Goal: Navigation & Orientation: Find specific page/section

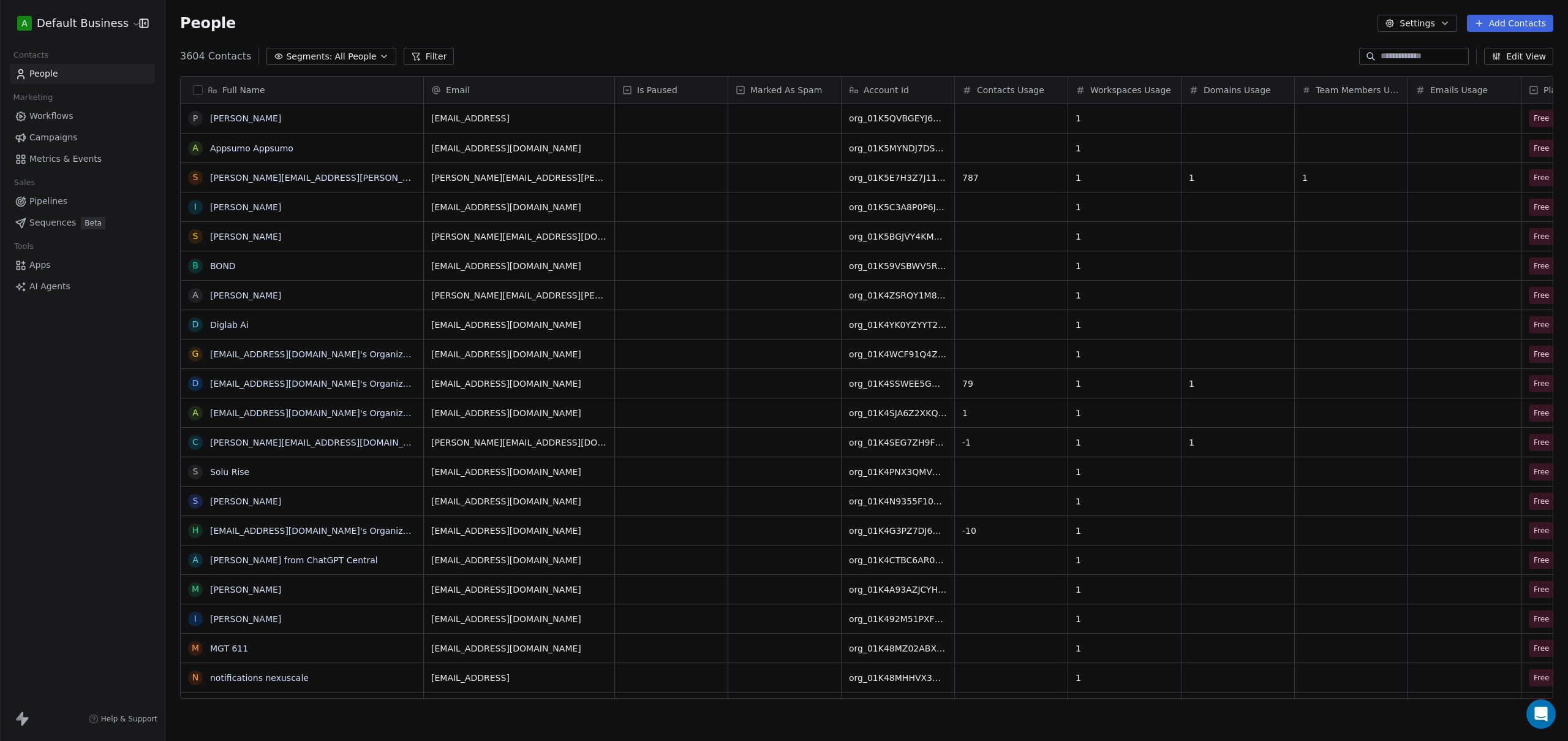
scroll to position [643, 1394]
click at [27, 389] on div "A Default Business Contacts People Marketing Workflows Campaigns Metrics & Even…" at bounding box center [82, 370] width 164 height 741
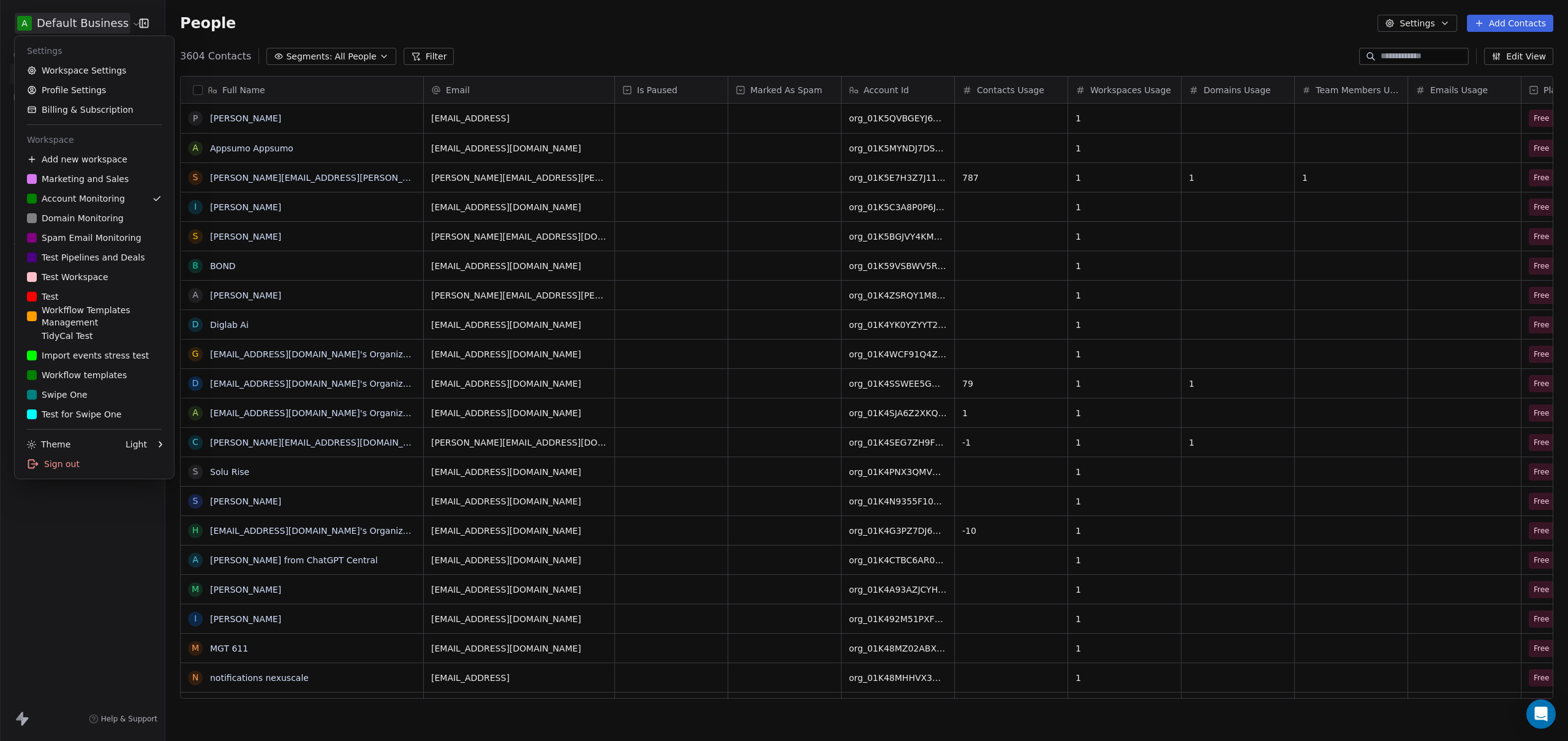
click at [76, 22] on html "A Default Business Contacts People Marketing Workflows Campaigns Metrics & Even…" at bounding box center [784, 370] width 1568 height 741
click at [89, 71] on link "Workspace Settings" at bounding box center [94, 70] width 150 height 20
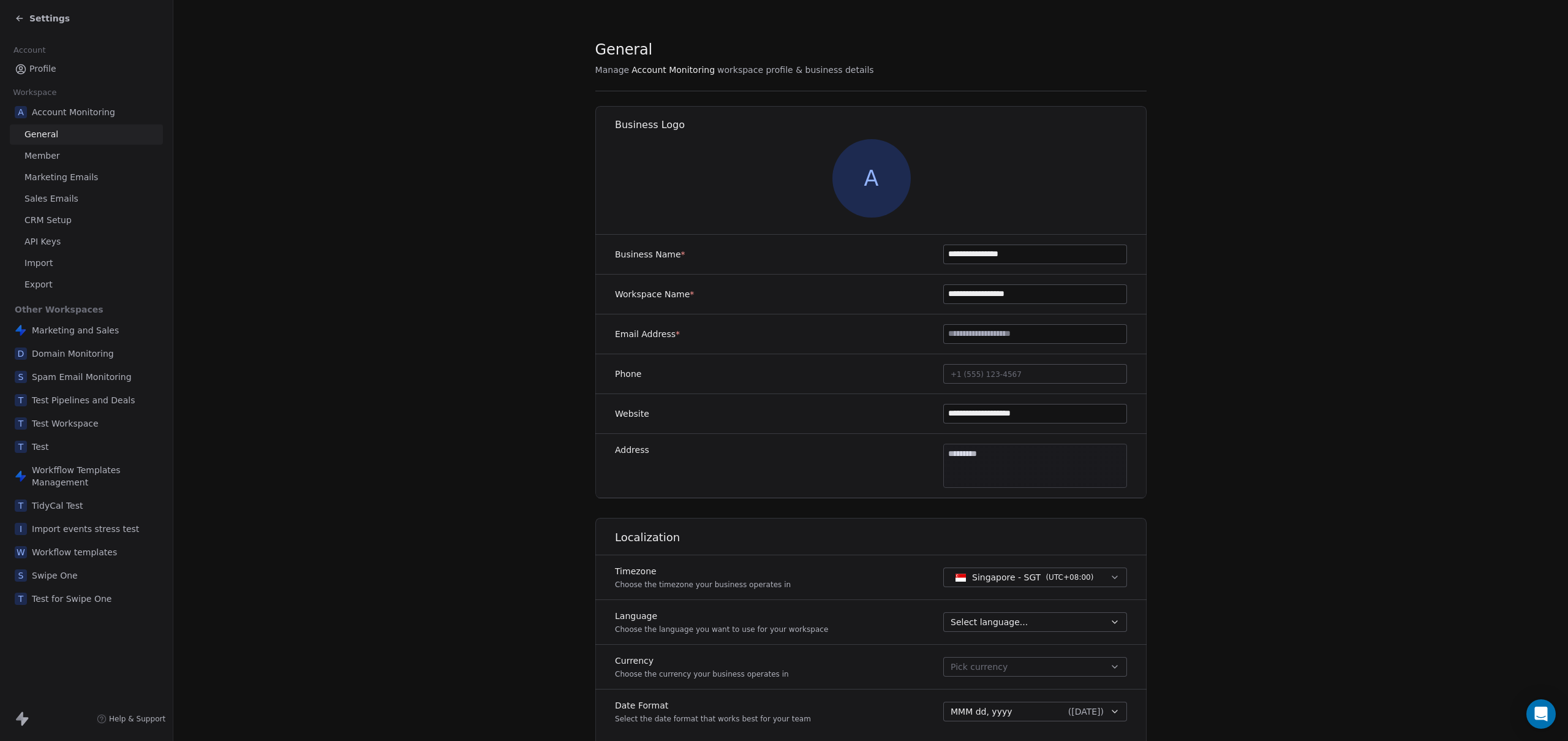
click at [42, 283] on span "Export" at bounding box center [39, 284] width 28 height 13
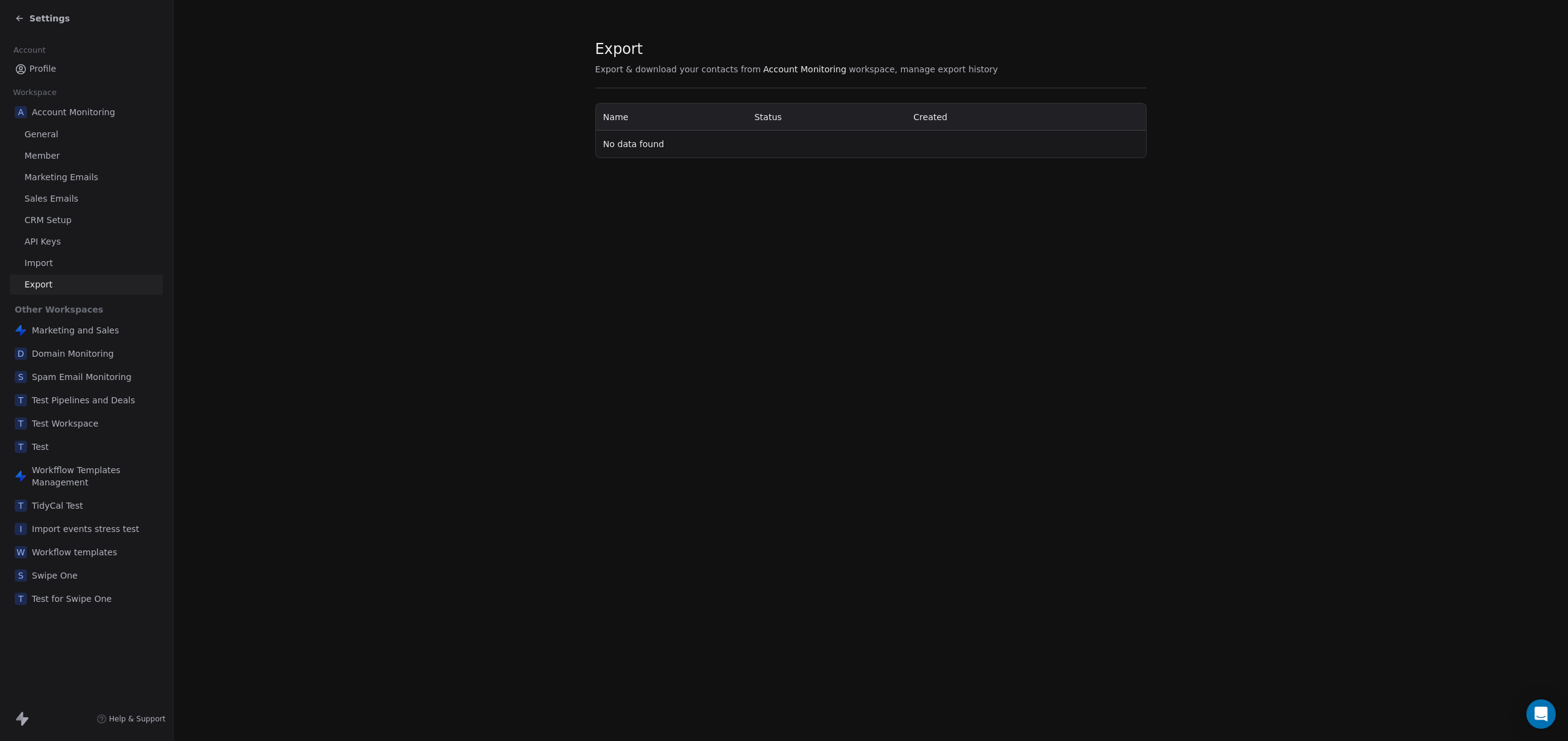
click at [431, 223] on div "Export Export & download your contacts from Account Monitoring workspace, manag…" at bounding box center [870, 370] width 1394 height 741
click at [35, 261] on span "Import" at bounding box center [39, 263] width 28 height 13
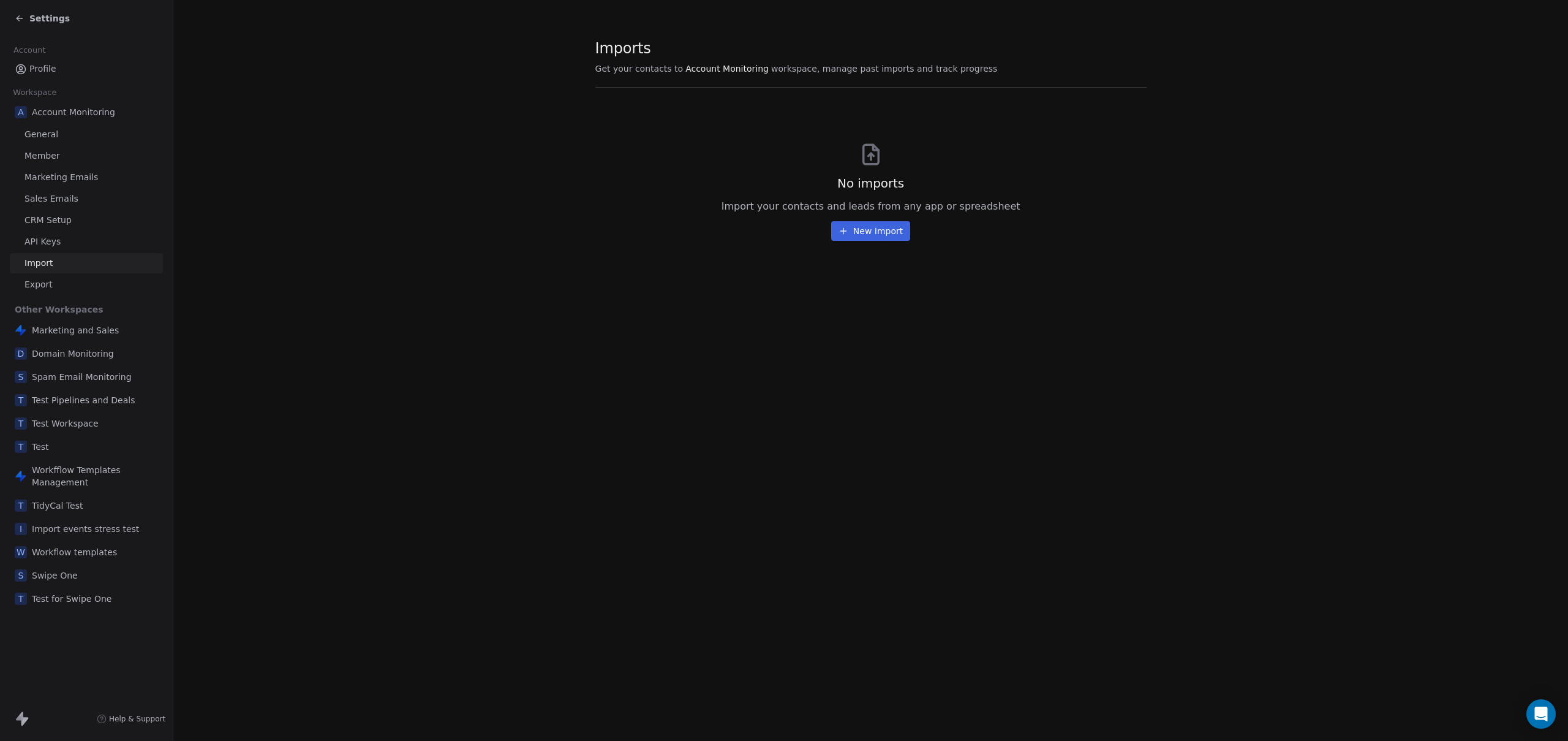
click at [615, 169] on div "No imports Import your contacts and leads from any app or spreadsheet New Import" at bounding box center [870, 171] width 551 height 138
click at [34, 288] on span "Export" at bounding box center [39, 284] width 28 height 13
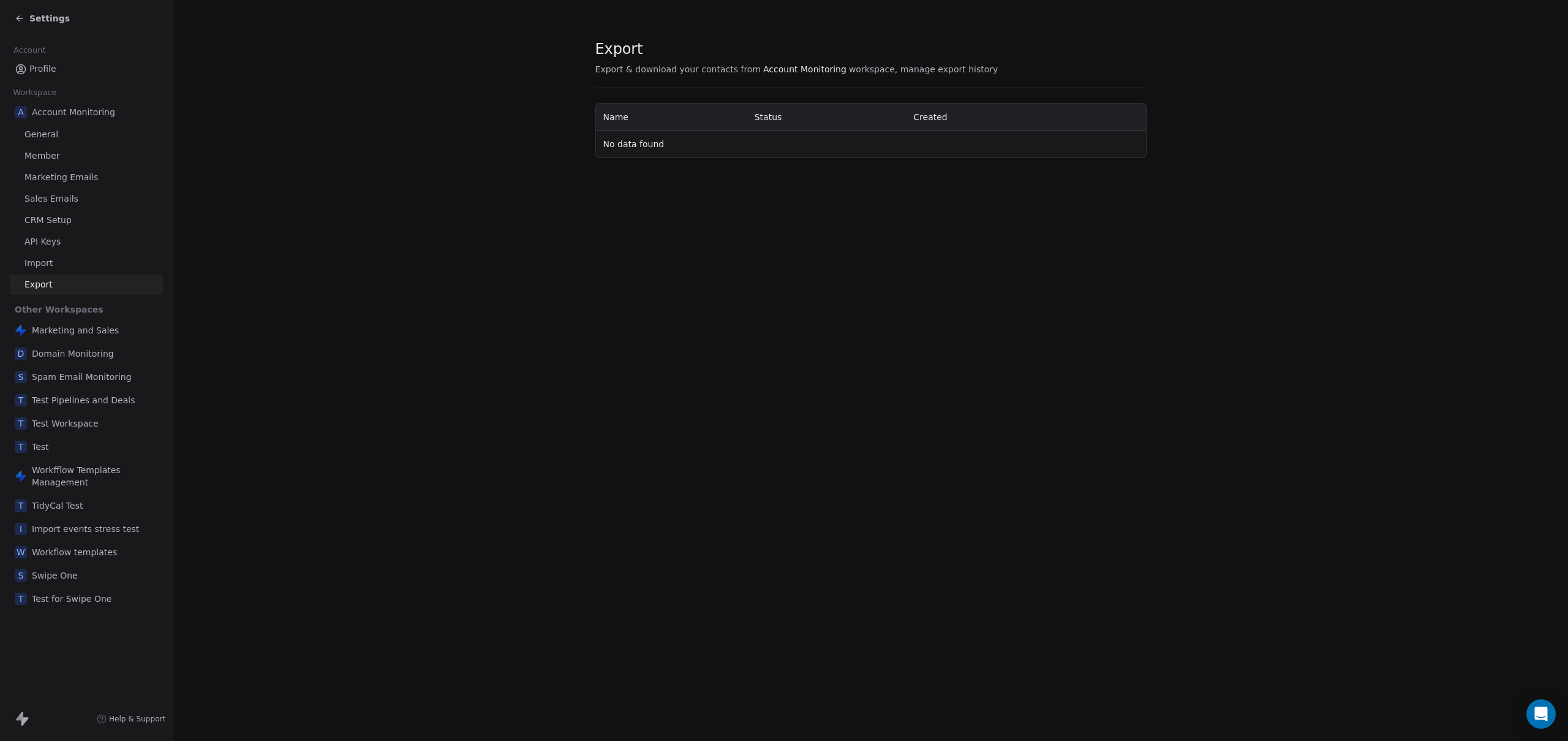
click at [476, 221] on div "Export Export & download your contacts from Account Monitoring workspace, manag…" at bounding box center [870, 370] width 1394 height 741
click at [17, 19] on icon at bounding box center [17, 19] width 2 height 2
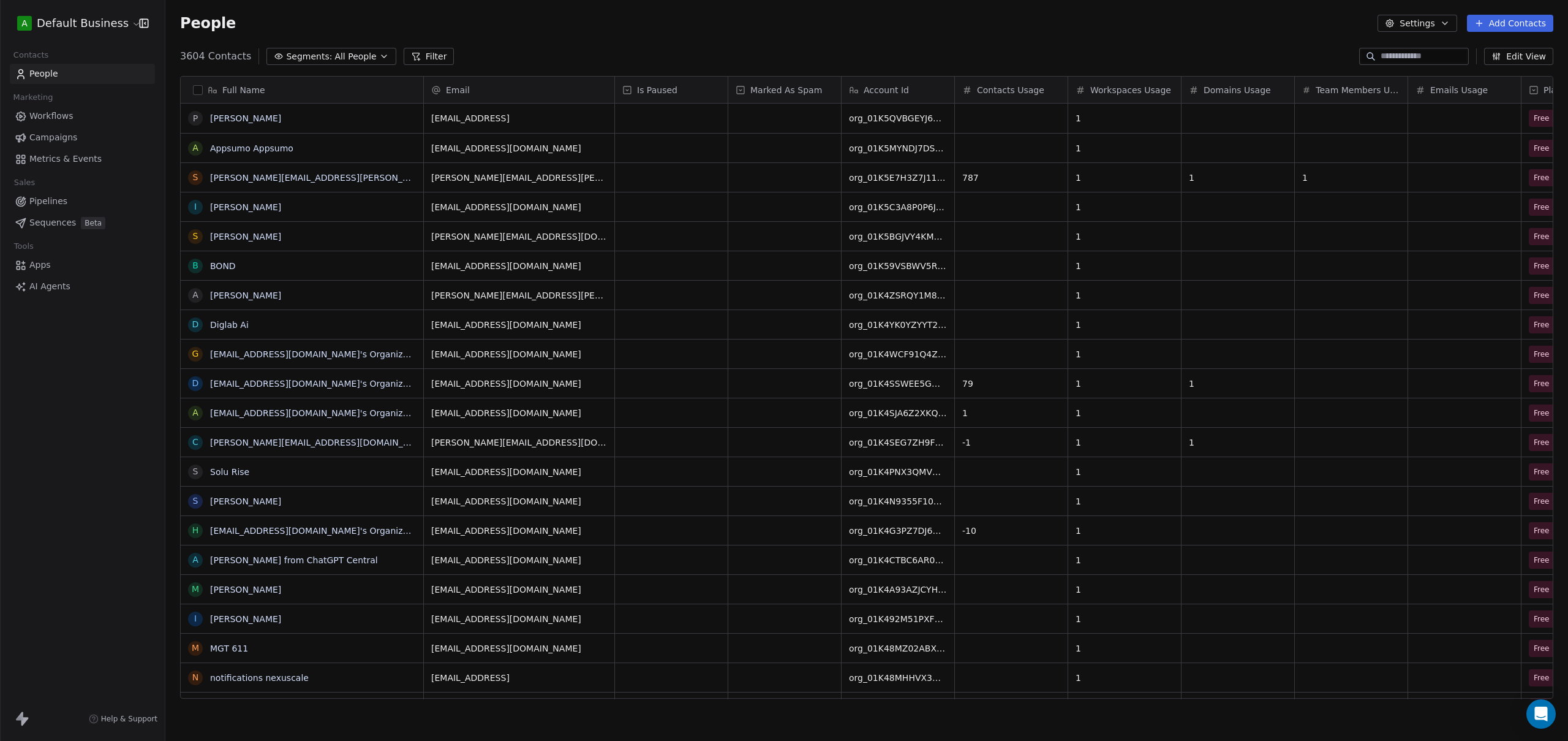
scroll to position [643, 1394]
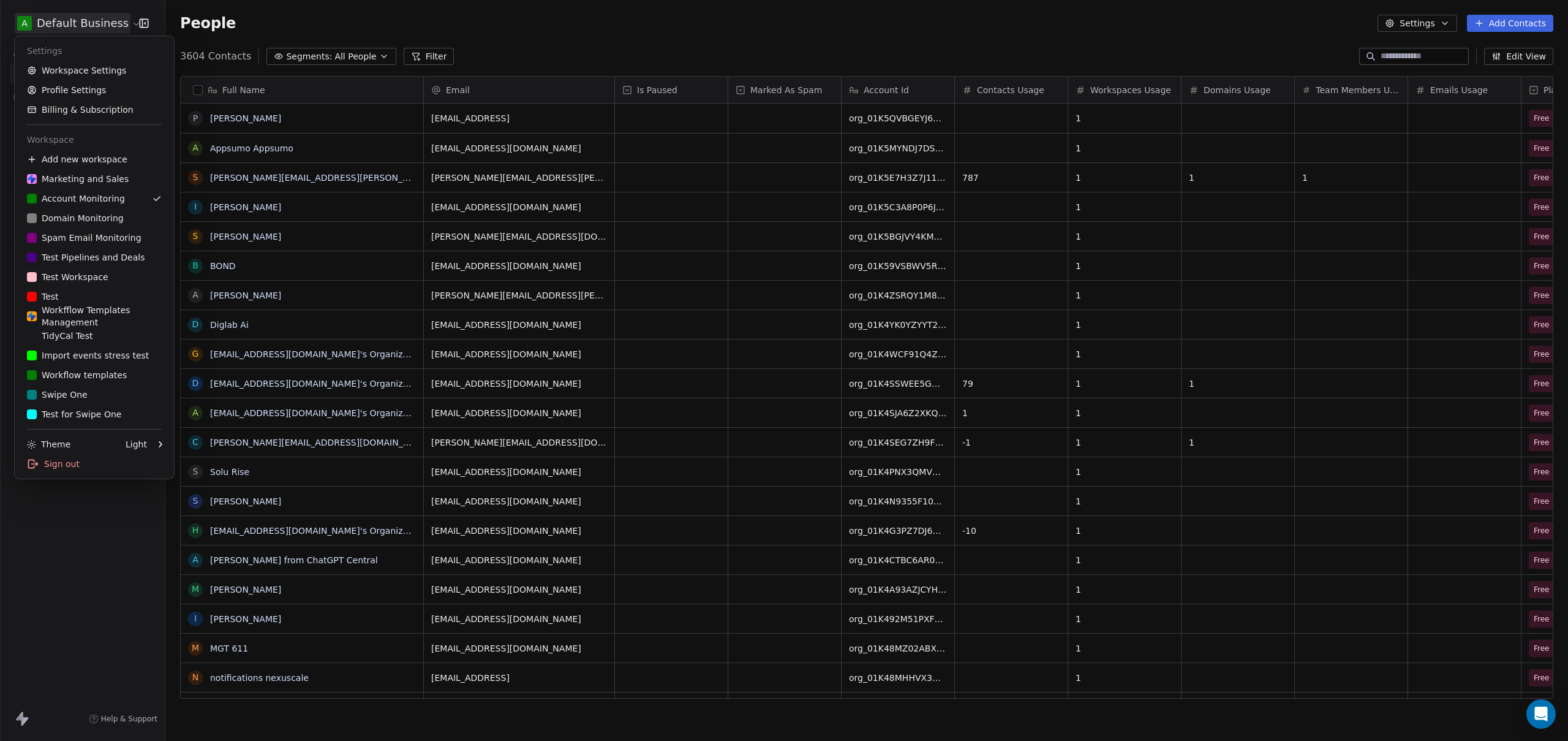
click at [79, 22] on html "A Default Business Contacts People Marketing Workflows Campaigns Metrics & Even…" at bounding box center [784, 370] width 1568 height 741
click at [84, 179] on div "Marketing and Sales" at bounding box center [78, 179] width 102 height 12
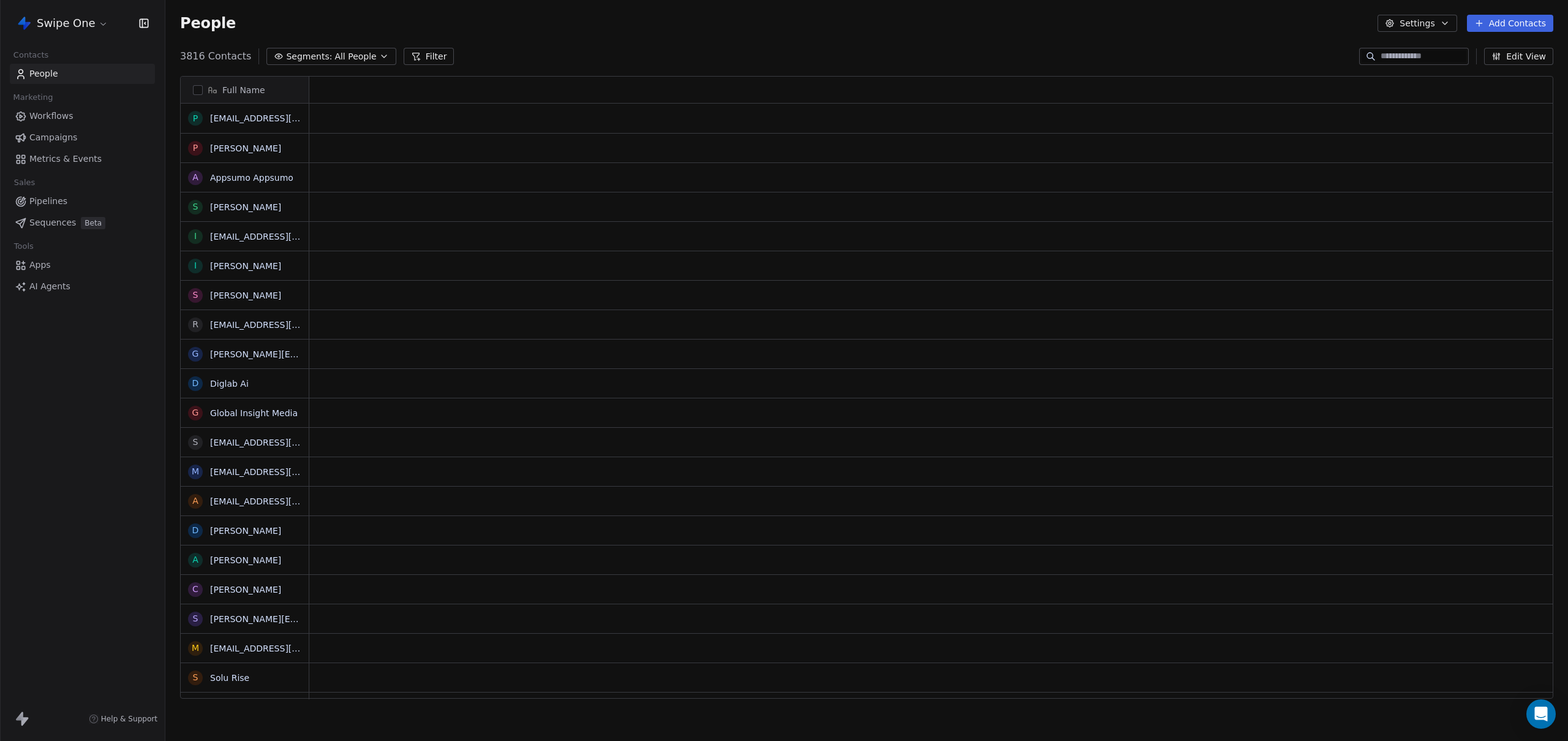
scroll to position [643, 1394]
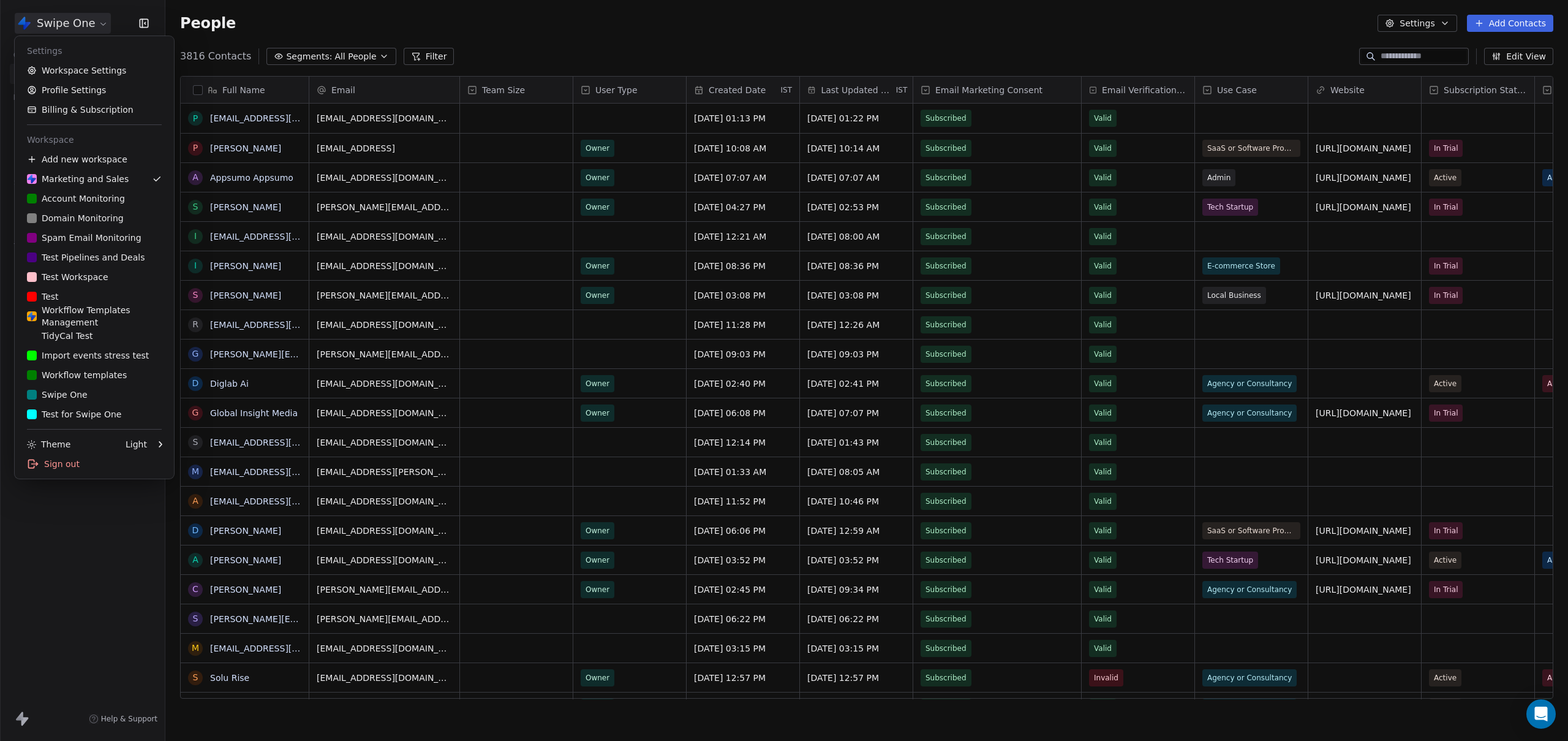
click at [66, 22] on html "Swipe One Contacts People Marketing Workflows Campaigns Metrics & Events Sales …" at bounding box center [784, 370] width 1568 height 741
click at [93, 70] on link "Workspace Settings" at bounding box center [94, 70] width 150 height 20
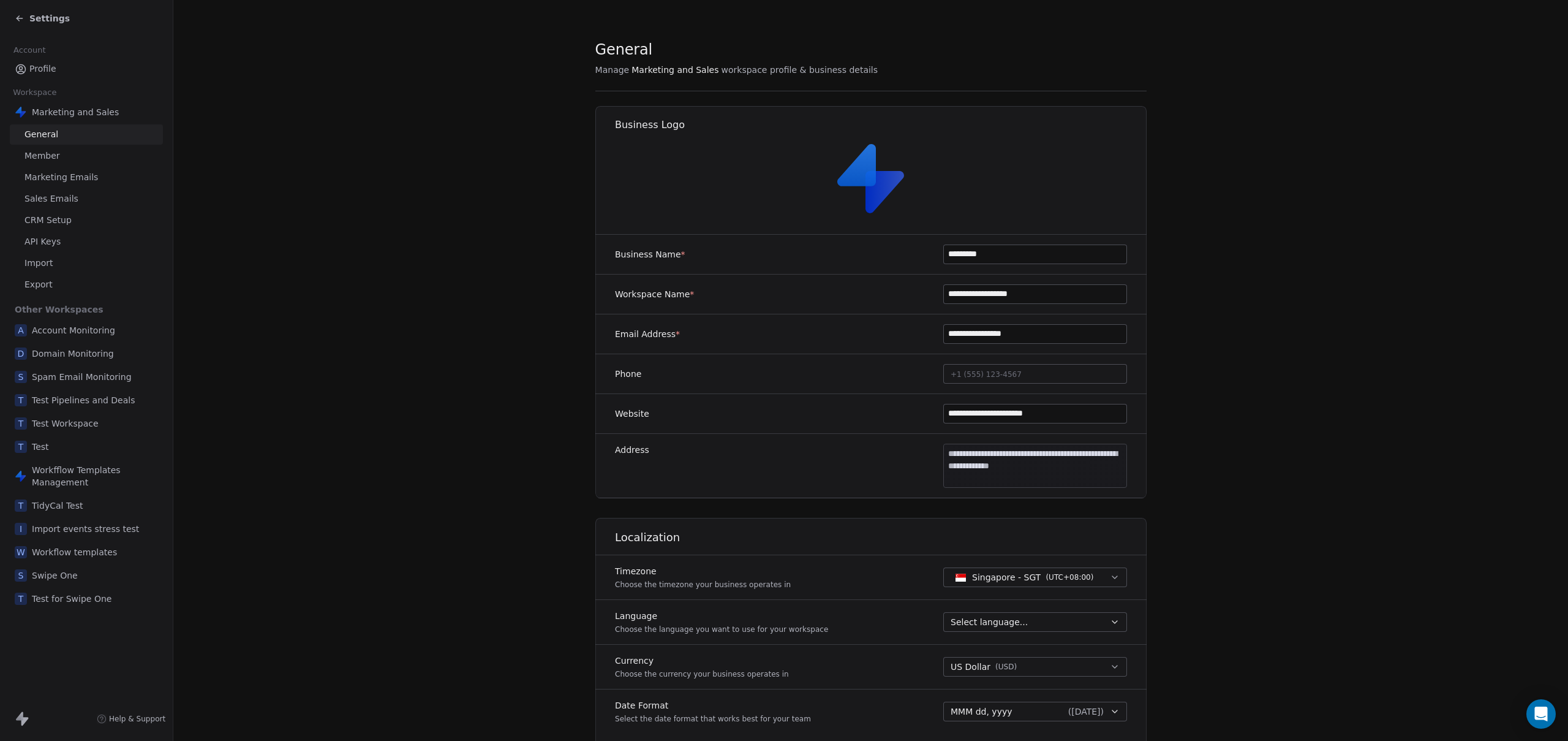
click at [46, 284] on span "Export" at bounding box center [39, 284] width 28 height 13
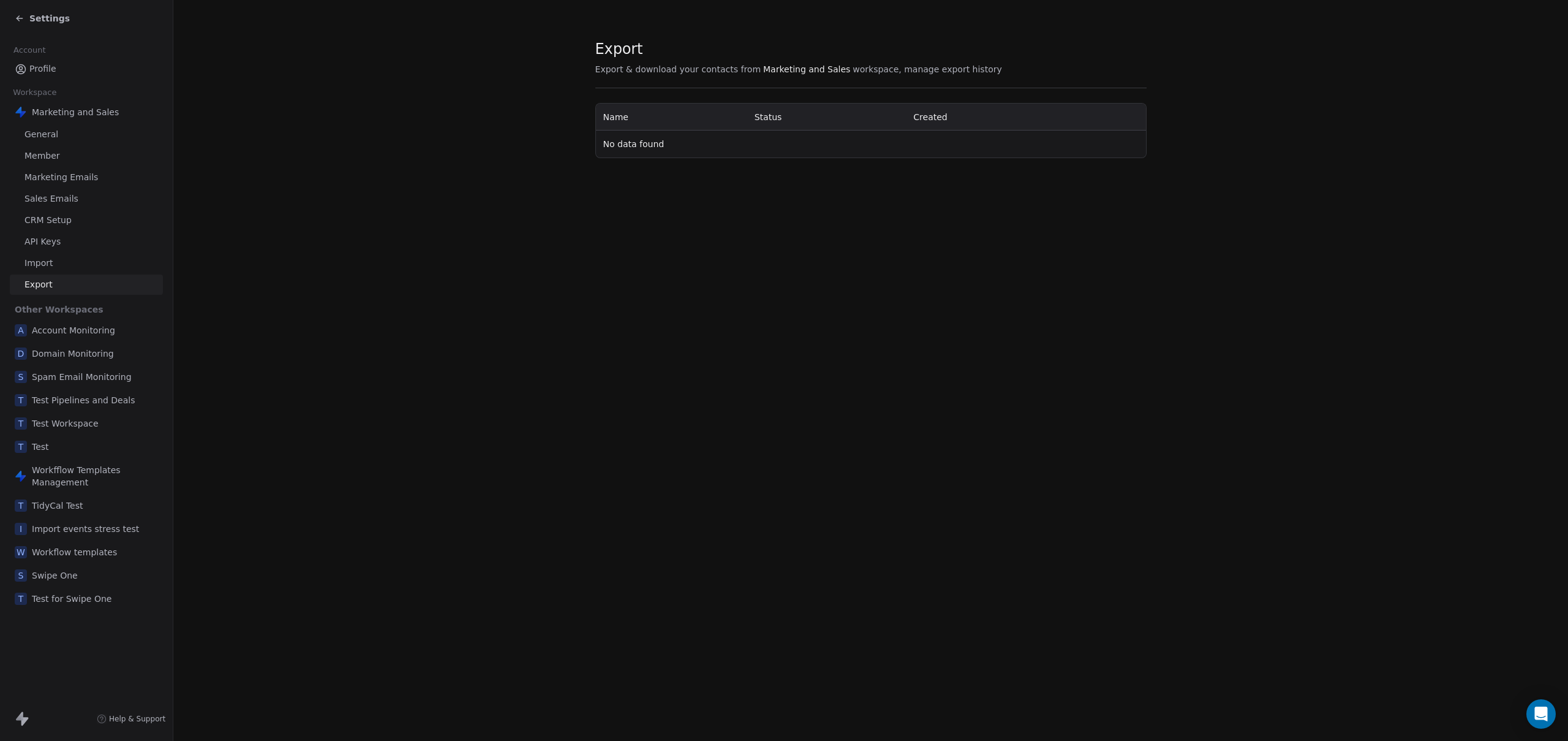
click at [299, 227] on div "Export Export & download your contacts from Marketing and Sales workspace, mana…" at bounding box center [870, 370] width 1394 height 741
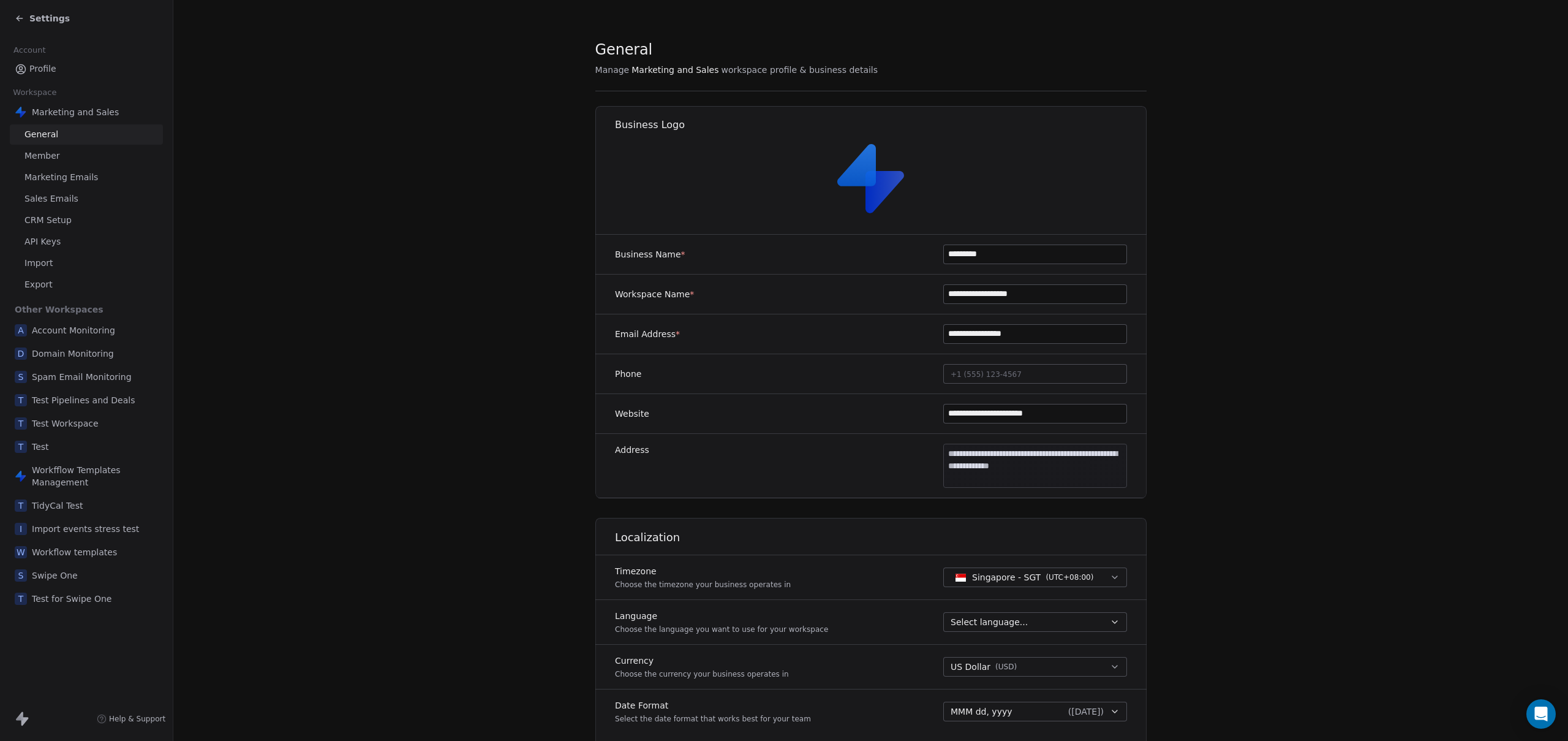
click at [25, 16] on div "Settings" at bounding box center [42, 18] width 55 height 12
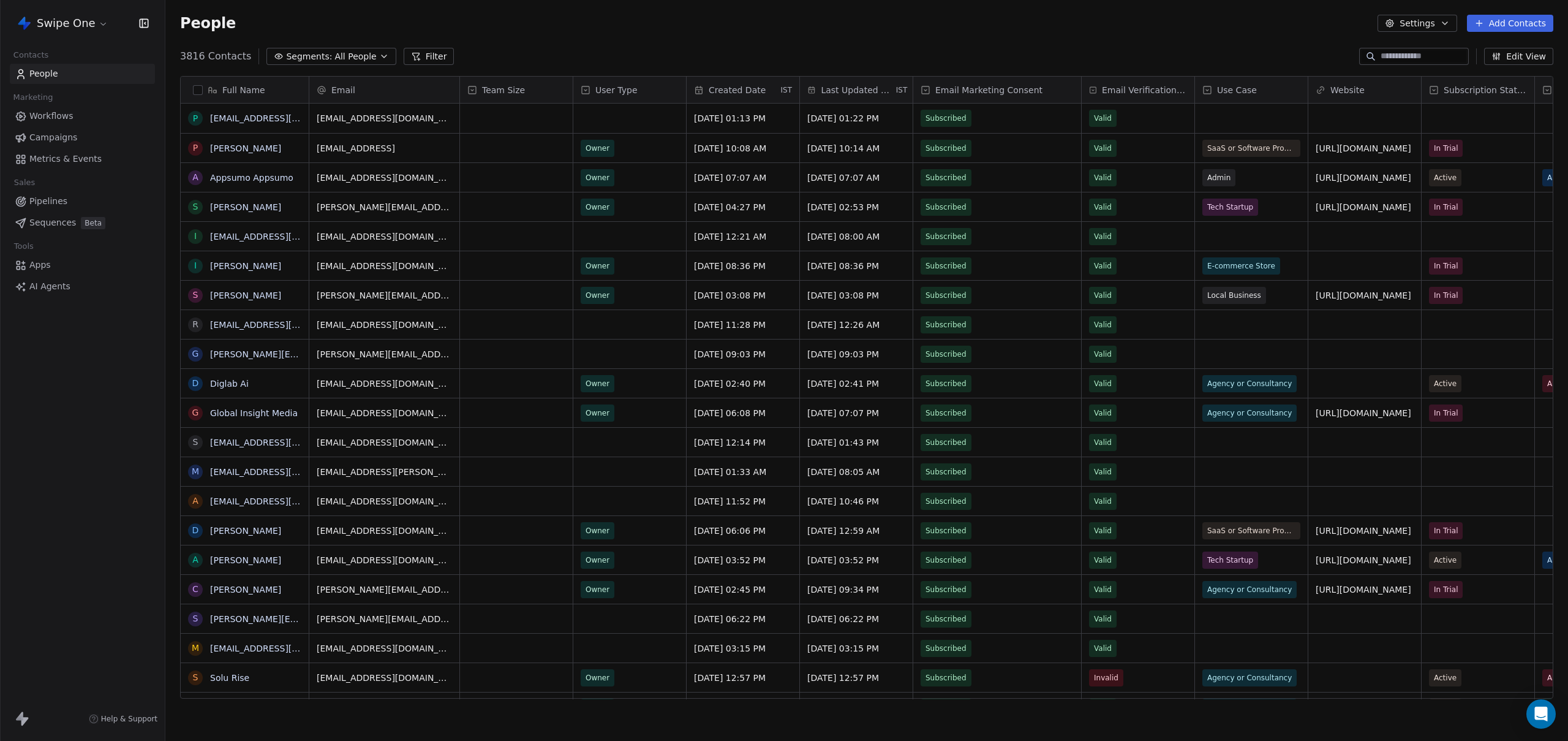
scroll to position [643, 1394]
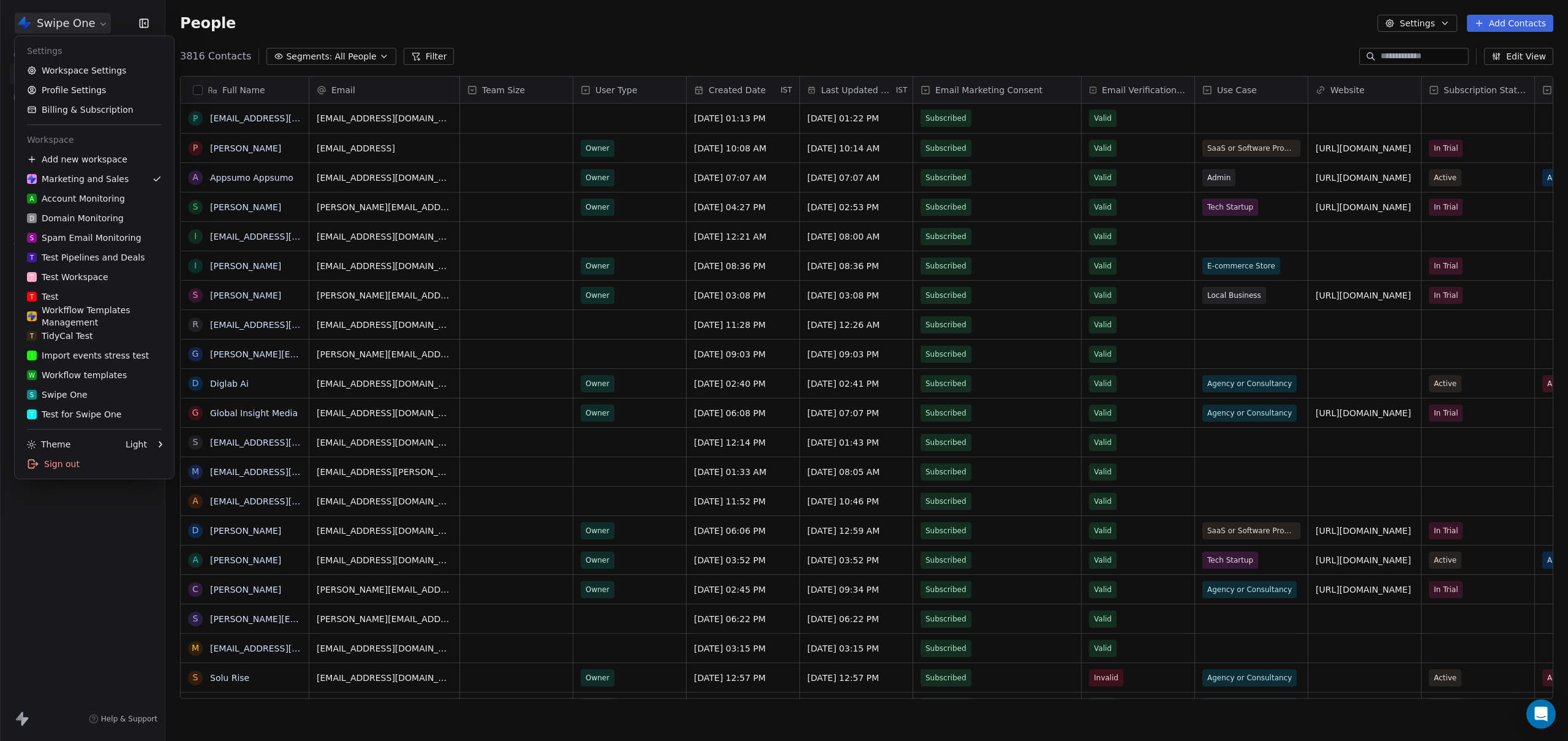
click at [50, 23] on html "Swipe One Contacts People Marketing Workflows Campaigns Metrics & Events Sales …" at bounding box center [784, 370] width 1568 height 741
click at [75, 279] on div "T Test Workspace" at bounding box center [68, 276] width 82 height 12
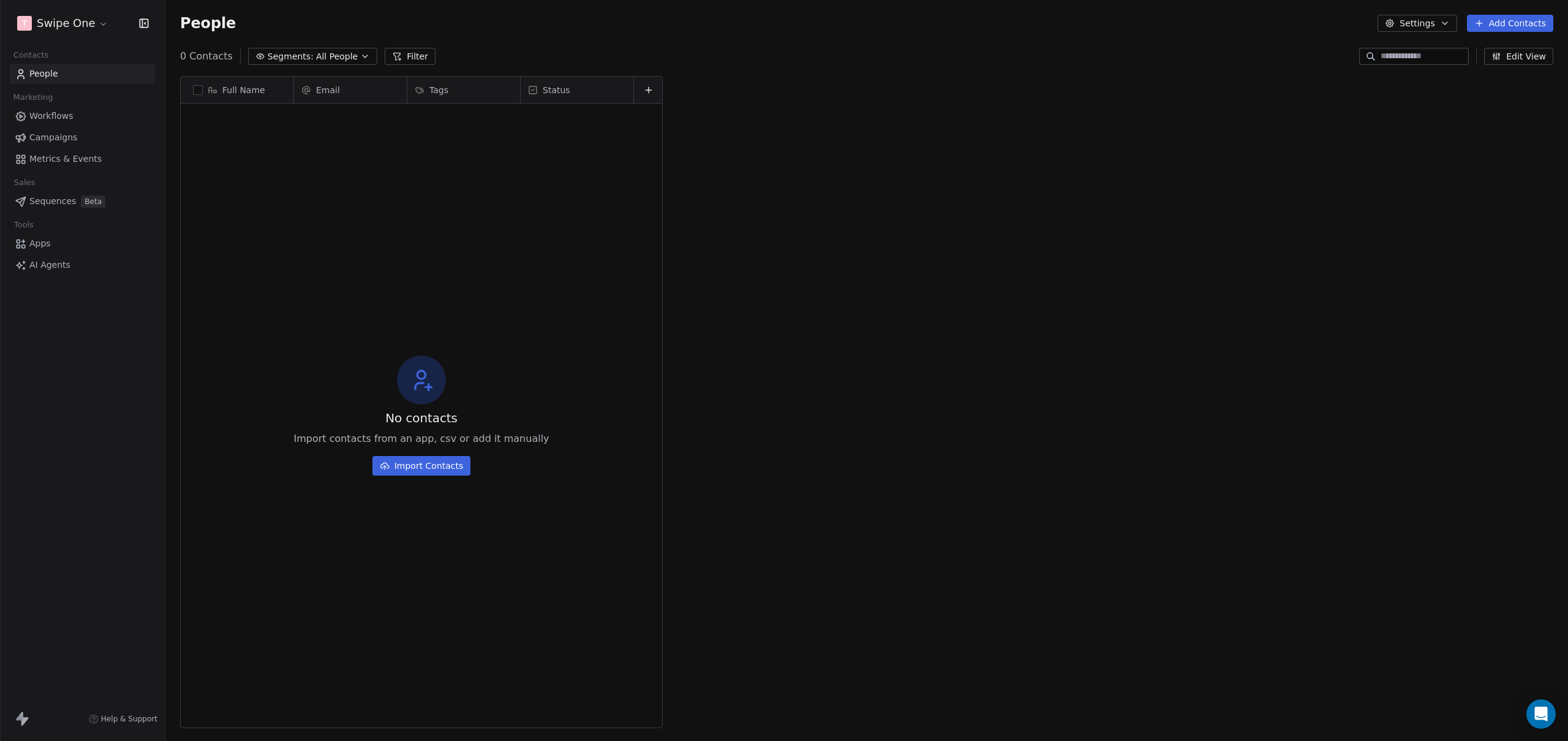
scroll to position [643, 1394]
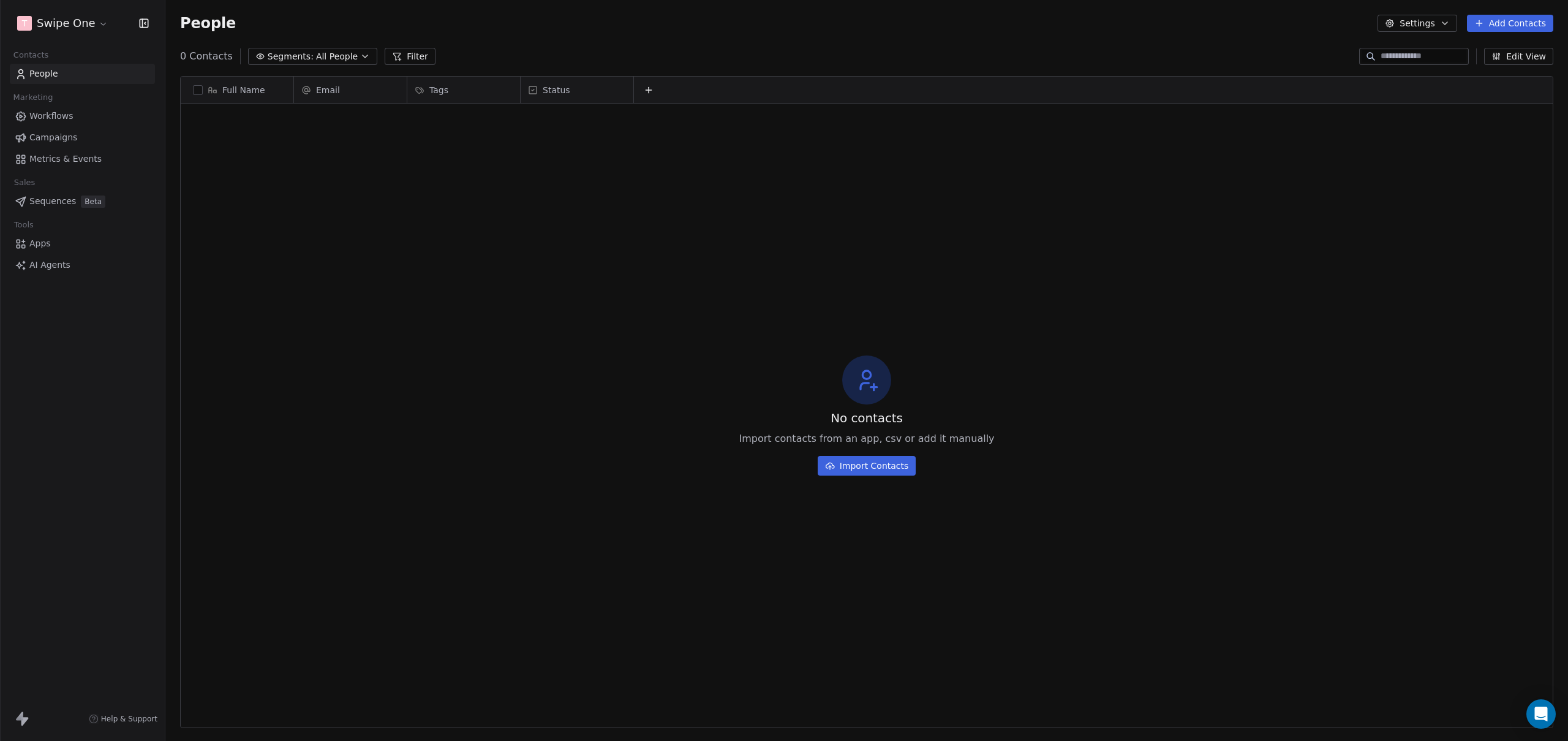
click at [69, 19] on html "T Swipe One Contacts People Marketing Workflows Campaigns Metrics & Events Sale…" at bounding box center [784, 370] width 1568 height 741
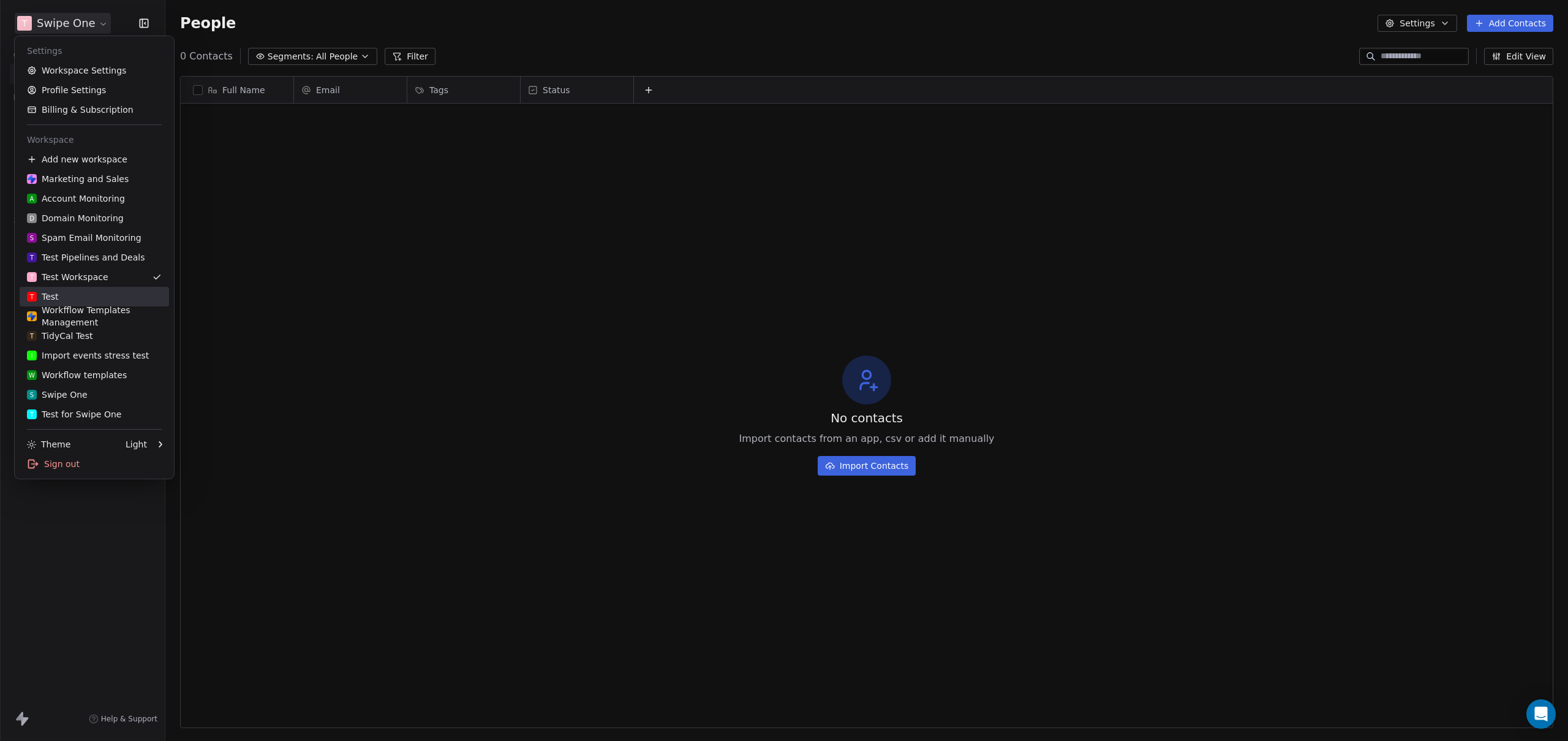
click at [79, 295] on div "T Test" at bounding box center [94, 296] width 135 height 12
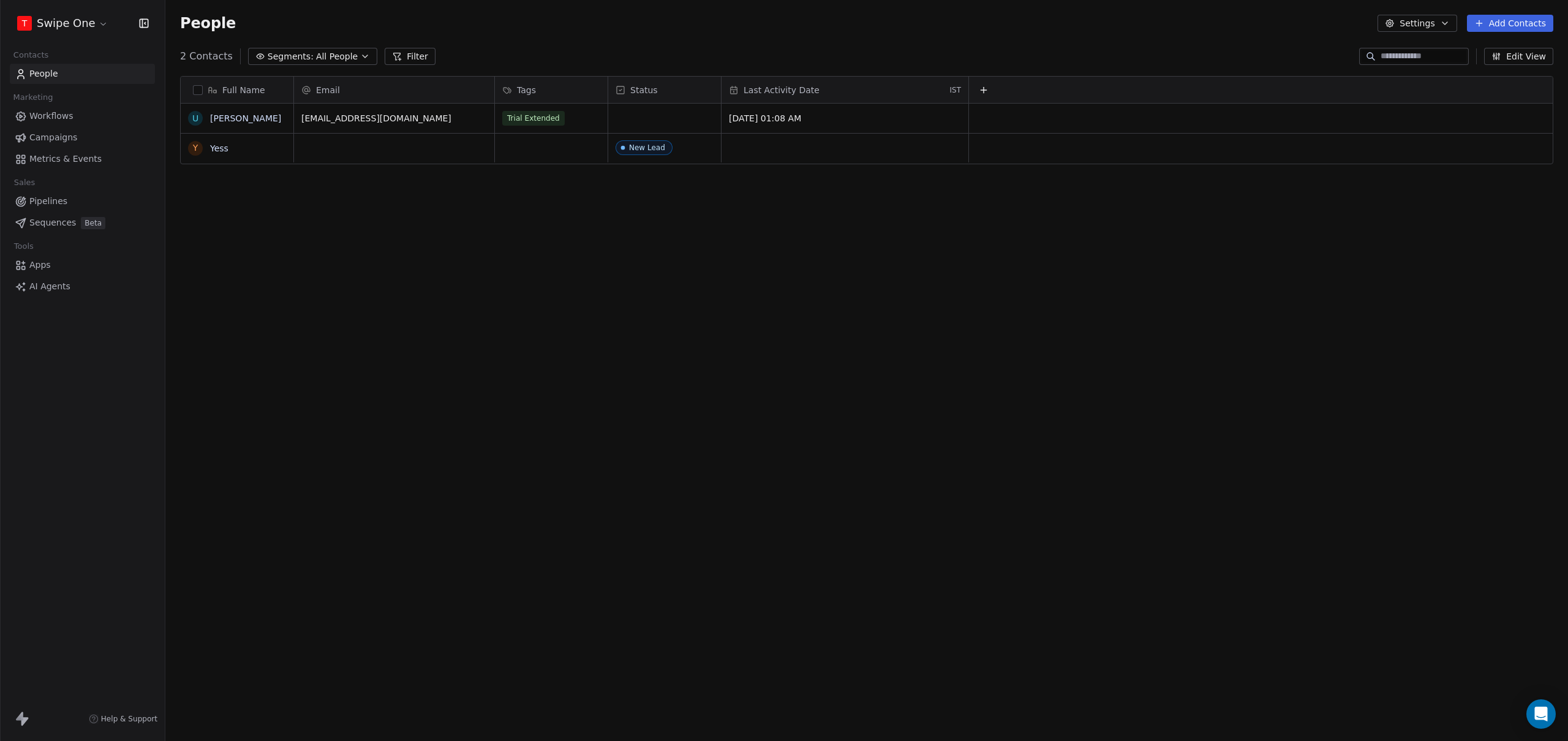
scroll to position [643, 1394]
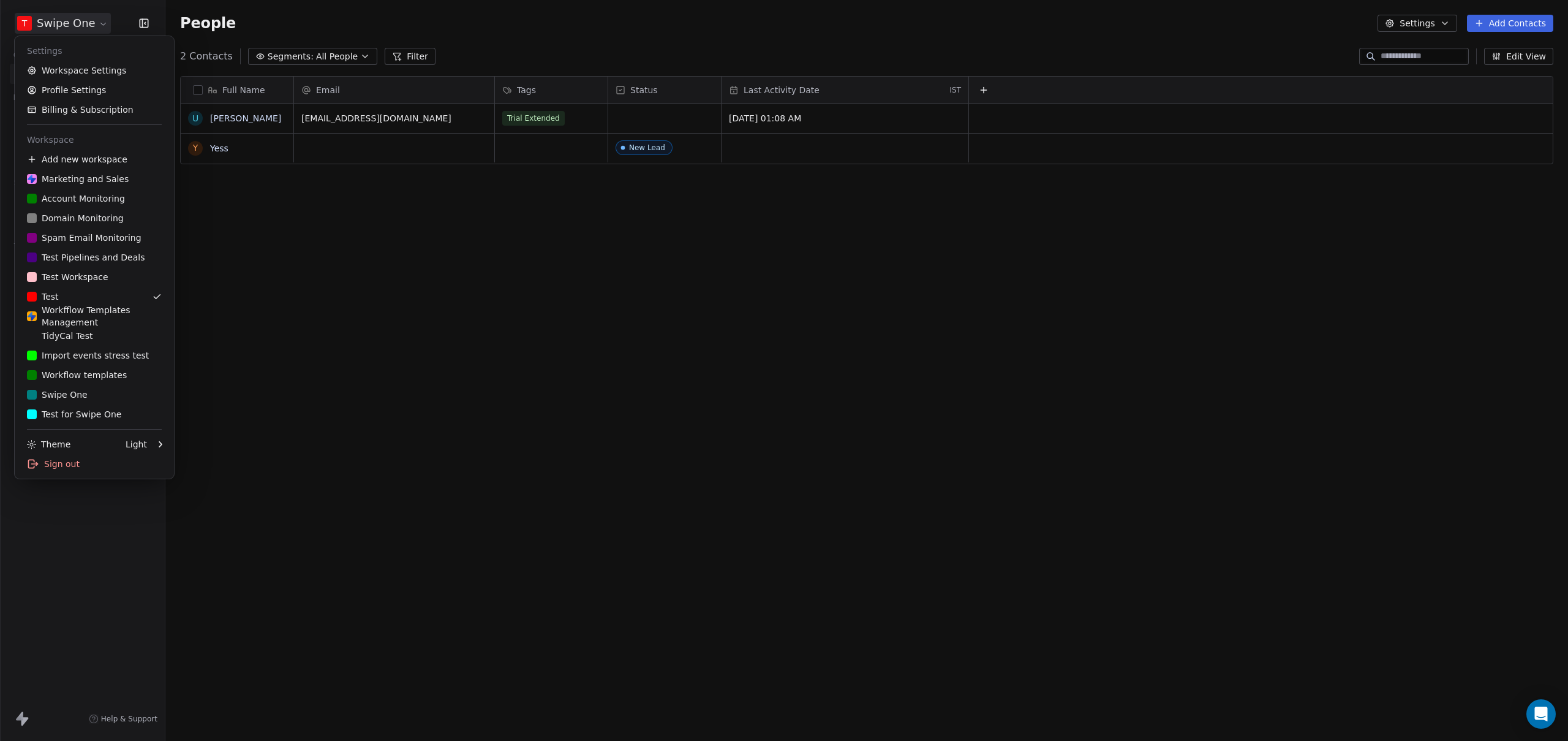
click at [63, 21] on html "T Swipe One Contacts People Marketing Workflows Campaigns Metrics & Events Sale…" at bounding box center [784, 370] width 1568 height 741
click at [81, 354] on div "I Import events stress test" at bounding box center [88, 355] width 122 height 12
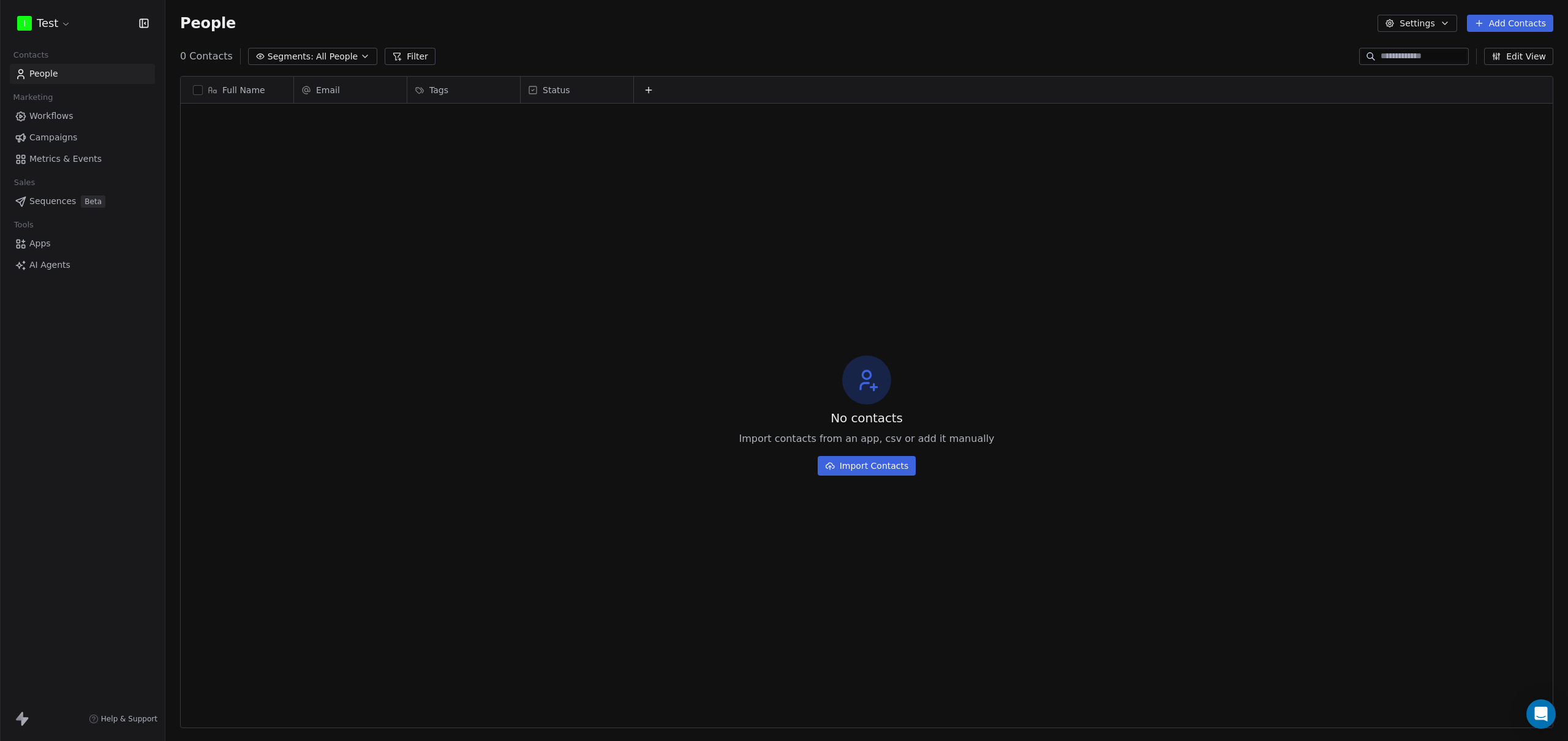
scroll to position [643, 1394]
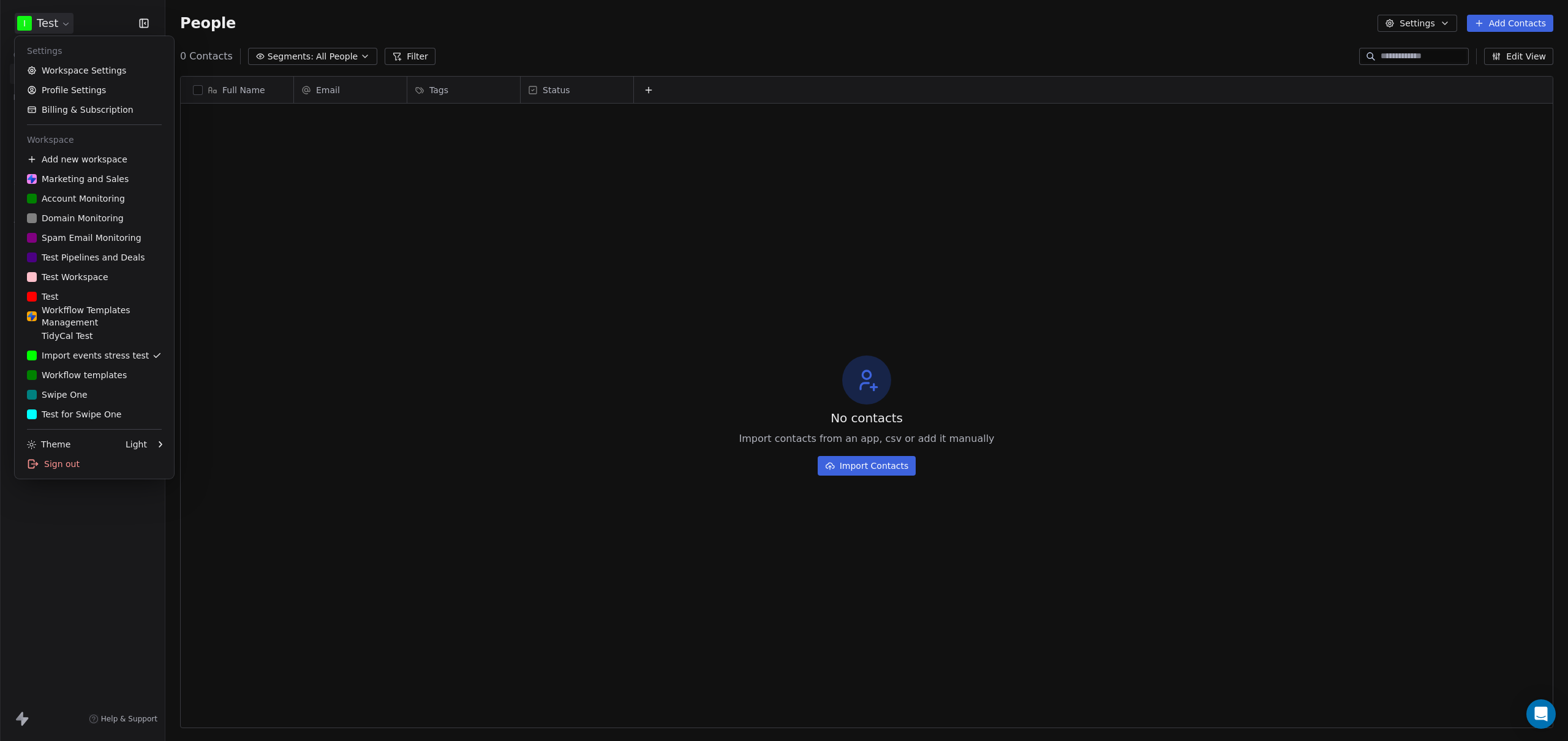
click at [60, 16] on html "I Test Contacts People Marketing Workflows Campaigns Metrics & Events Sales Seq…" at bounding box center [784, 370] width 1568 height 741
click at [83, 372] on div "W Workflow templates" at bounding box center [77, 375] width 100 height 12
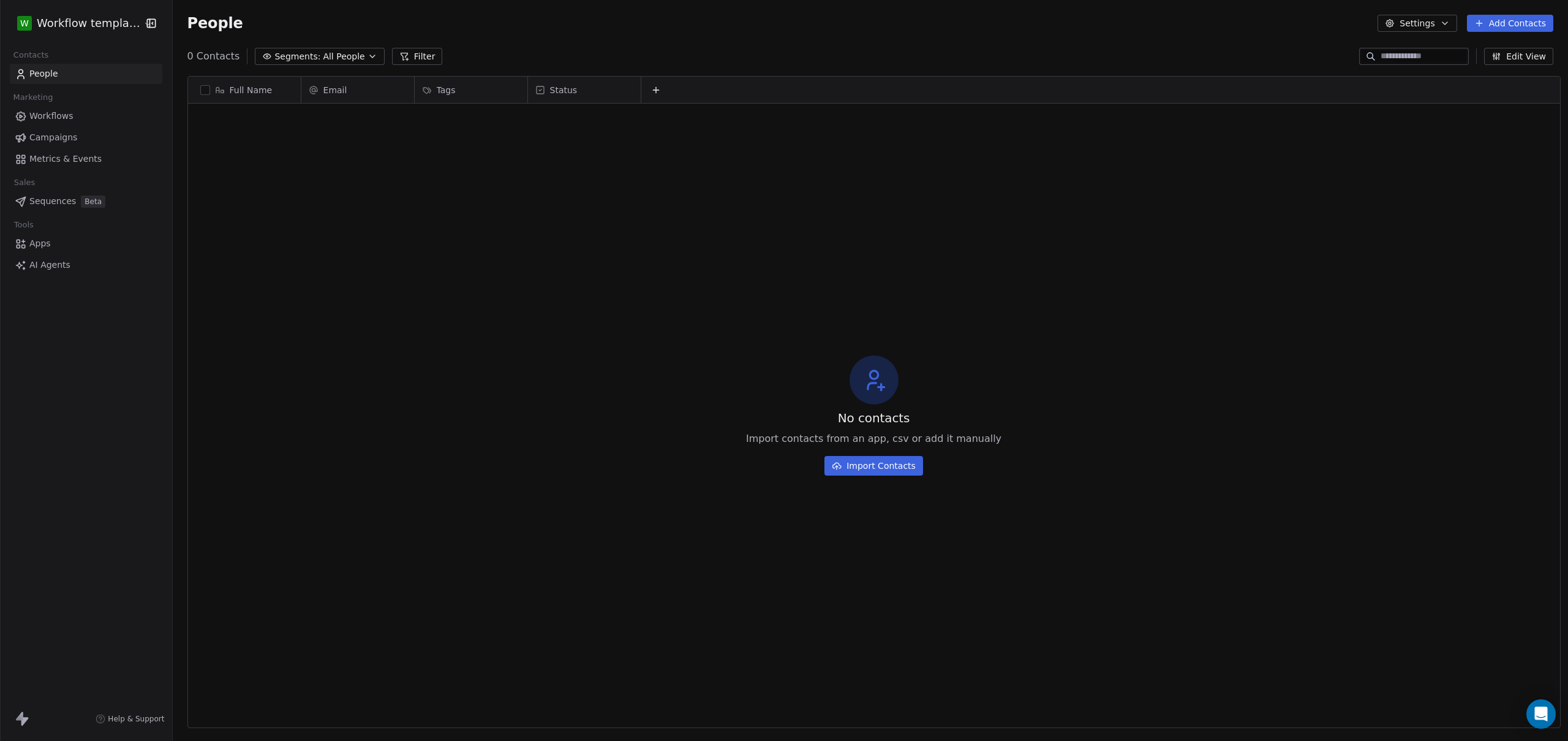
scroll to position [643, 1394]
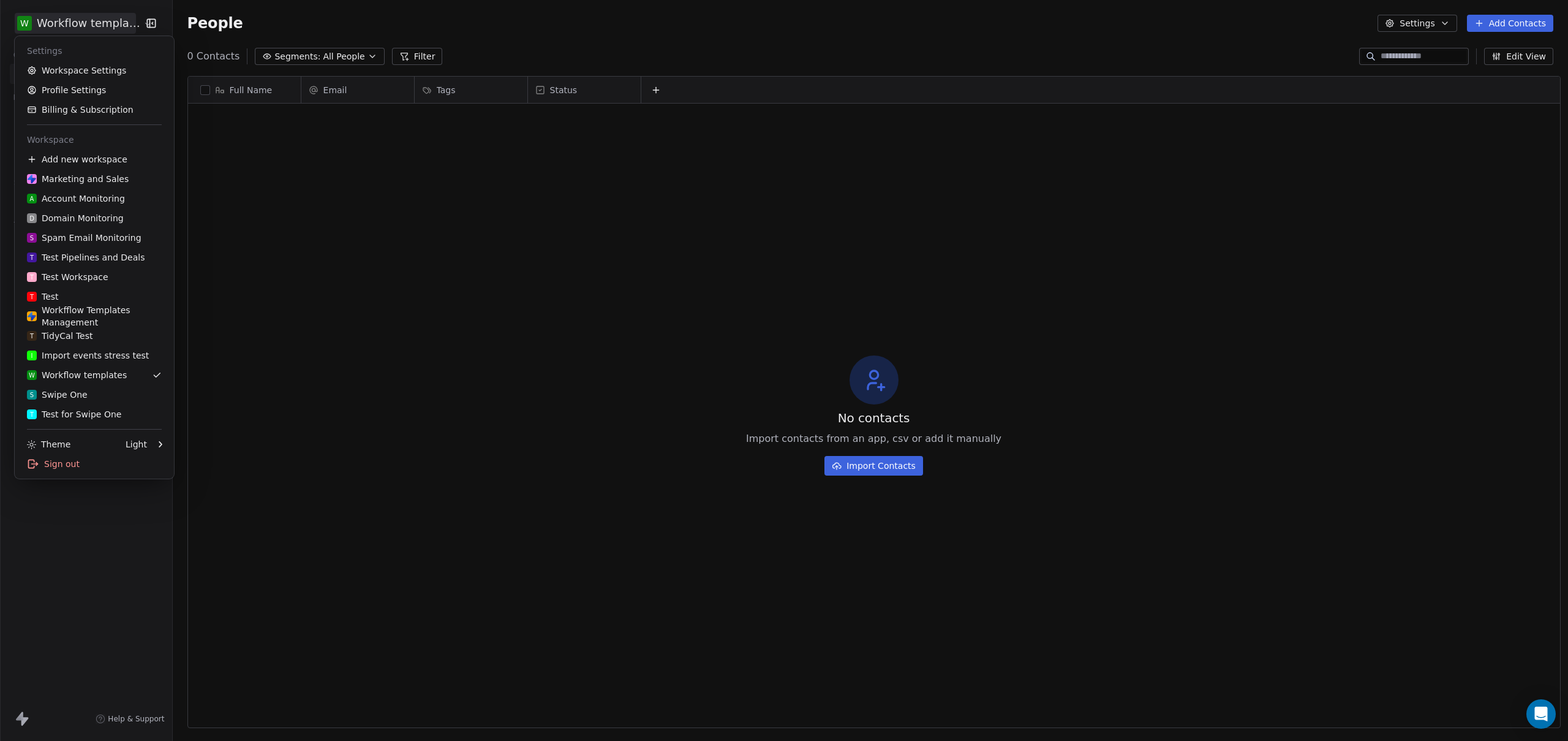
click at [70, 30] on html "W Workflow templates Contacts People Marketing Workflows Campaigns Metrics & Ev…" at bounding box center [784, 370] width 1568 height 741
click at [74, 397] on div "S Swipe One" at bounding box center [57, 394] width 60 height 12
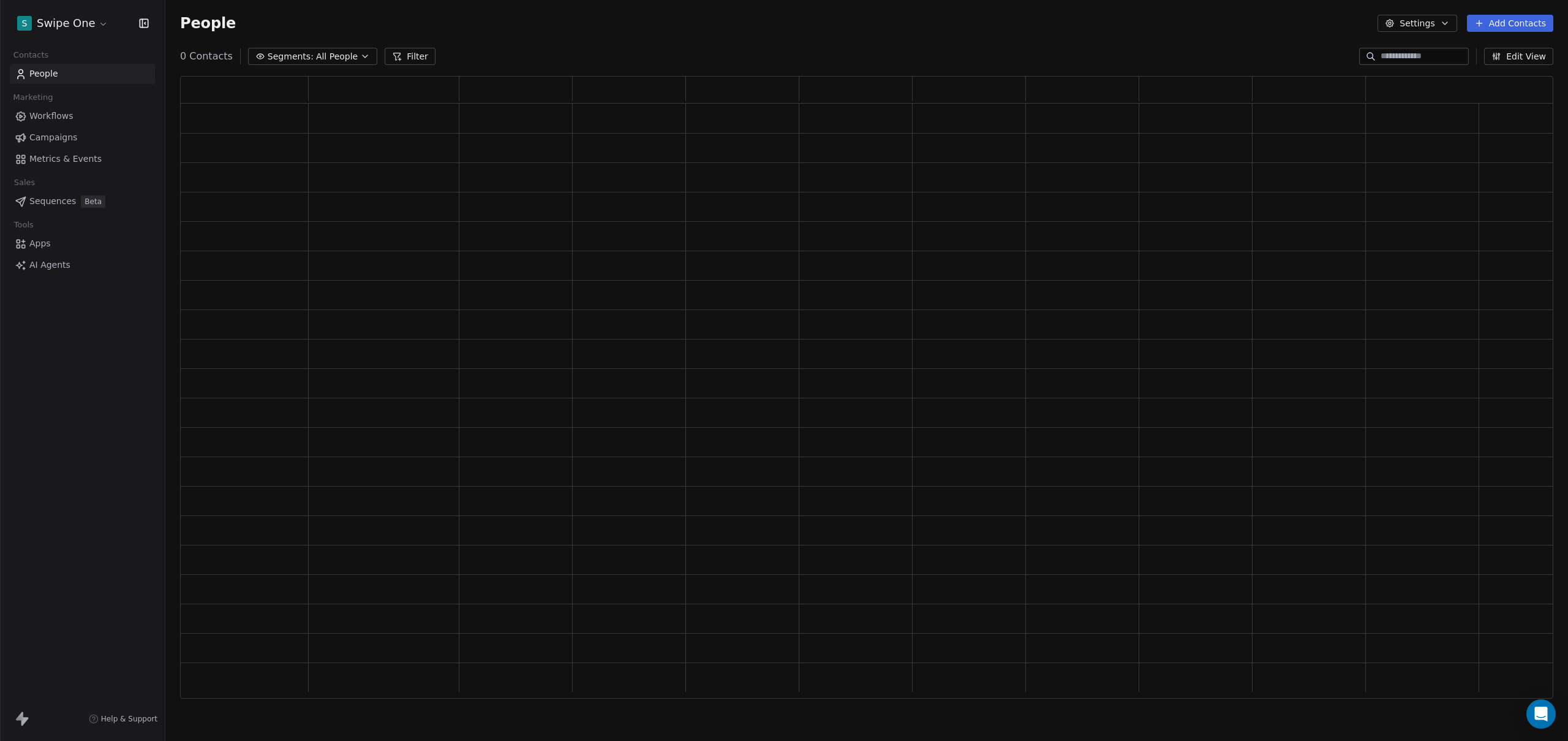
scroll to position [614, 1364]
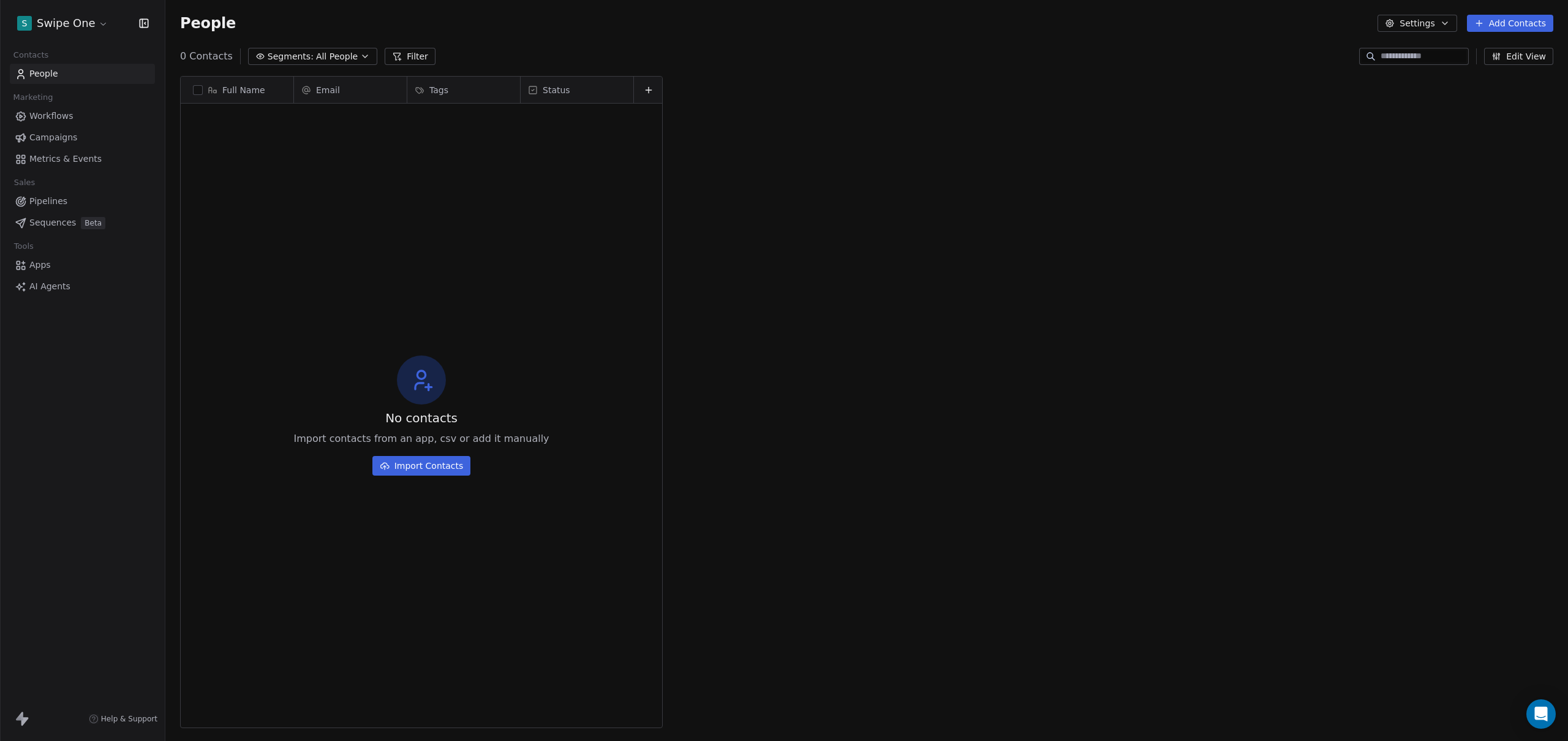
drag, startPoint x: 66, startPoint y: 456, endPoint x: 67, endPoint y: 447, distance: 9.1
click at [66, 455] on div "S Swipe One Contacts People Marketing Workflows Campaigns Metrics & Events Sale…" at bounding box center [82, 370] width 164 height 741
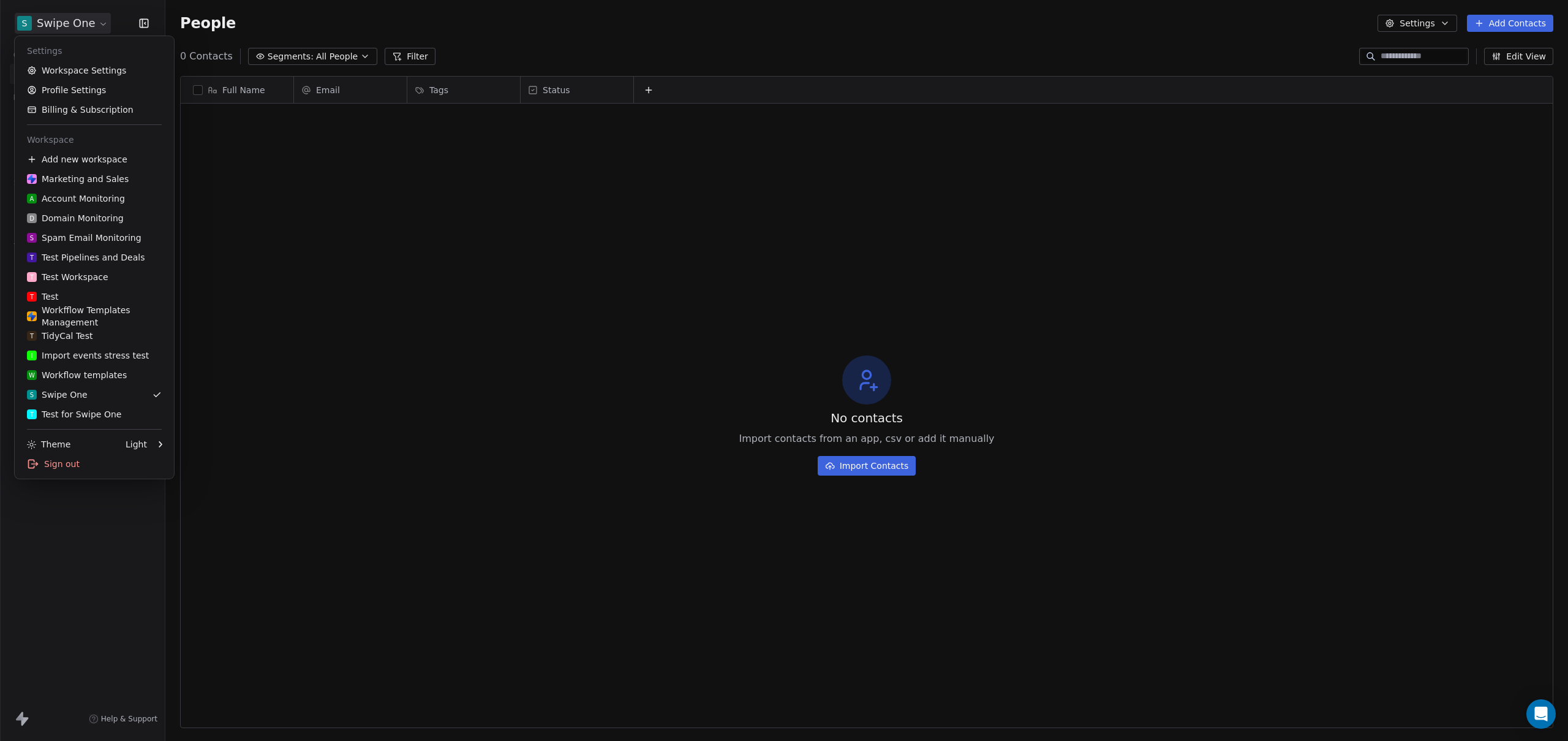
click at [86, 26] on html "S Swipe One Contacts People Marketing Workflows Campaigns Metrics & Events Sale…" at bounding box center [784, 370] width 1568 height 741
click at [60, 416] on div "T Test for Swipe One" at bounding box center [74, 414] width 94 height 12
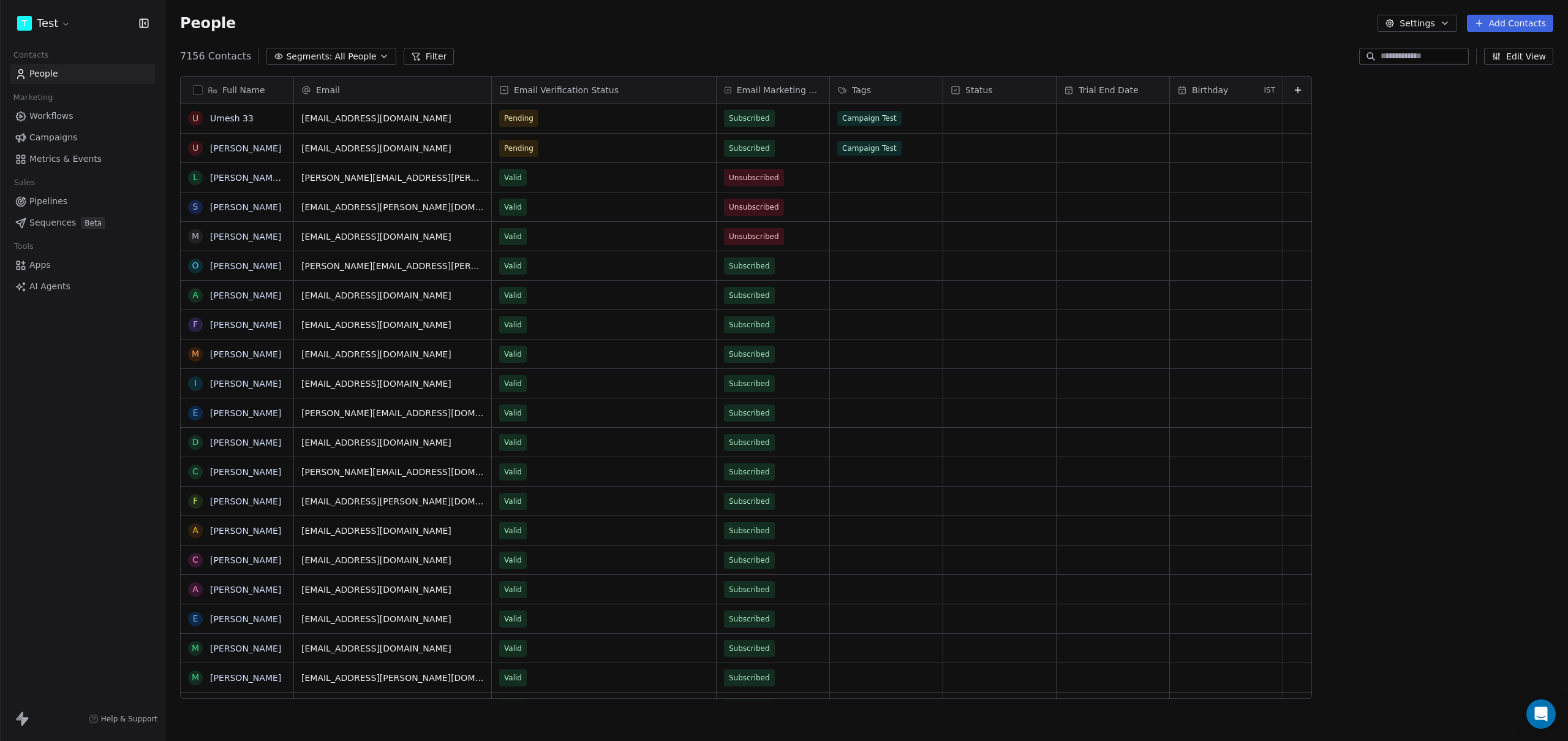
scroll to position [643, 1394]
click at [82, 378] on div "T Test Contacts People Marketing Workflows Campaigns Metrics & Events Sales Pip…" at bounding box center [82, 370] width 164 height 741
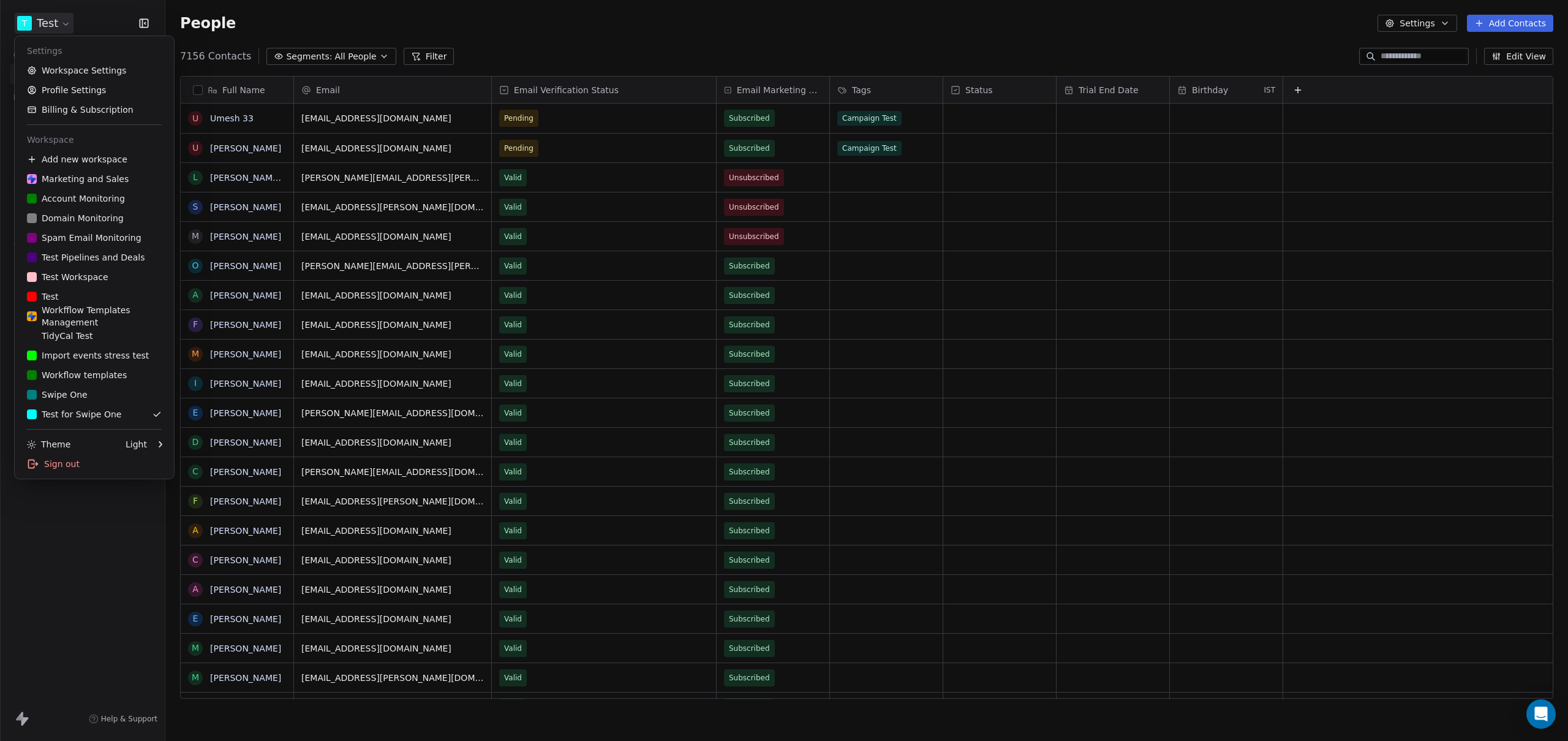
click at [60, 20] on html "T Test Contacts People Marketing Workflows Campaigns Metrics & Events Sales Pip…" at bounding box center [784, 370] width 1568 height 741
click at [72, 66] on link "Workspace Settings" at bounding box center [94, 70] width 150 height 20
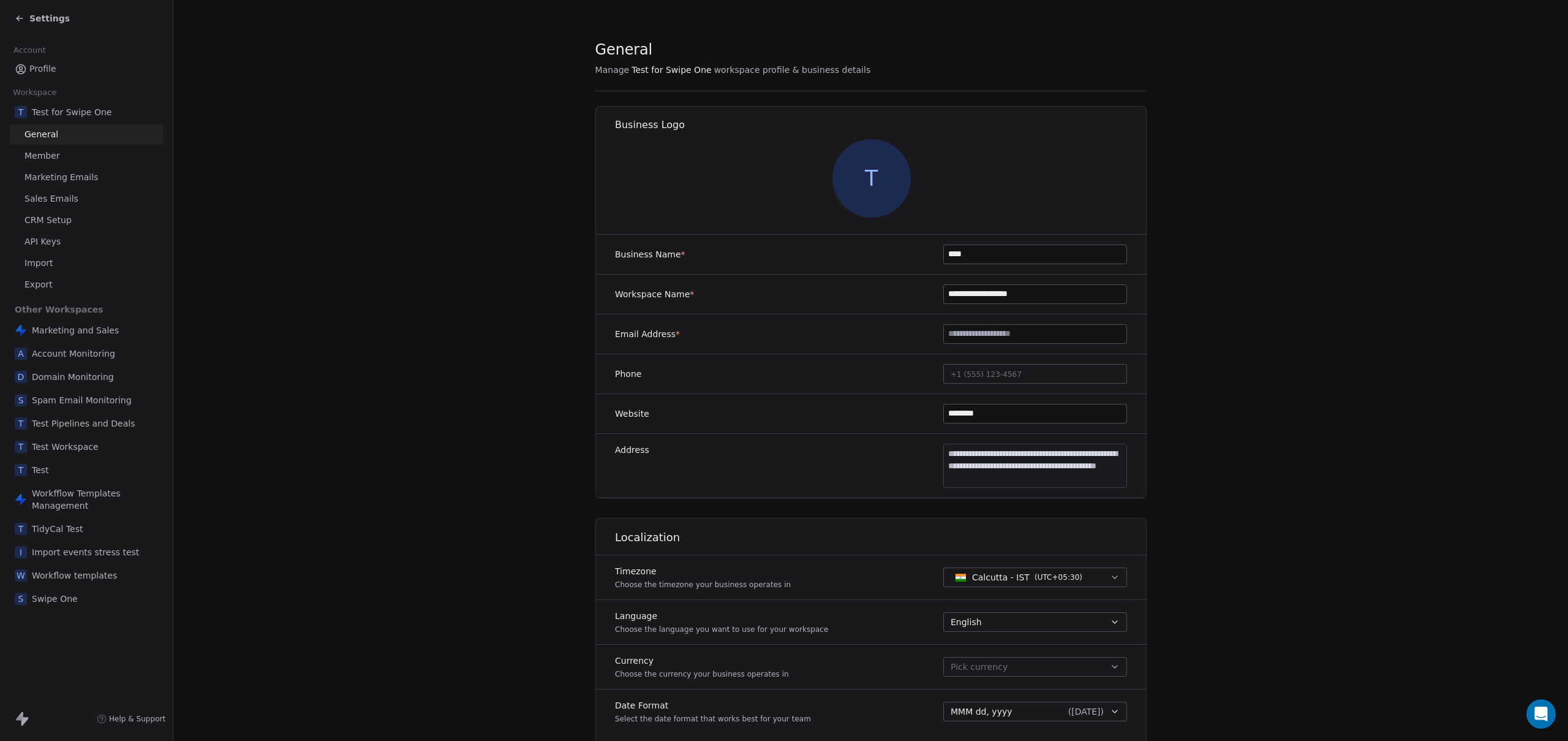
click at [50, 287] on span "Export" at bounding box center [39, 284] width 28 height 13
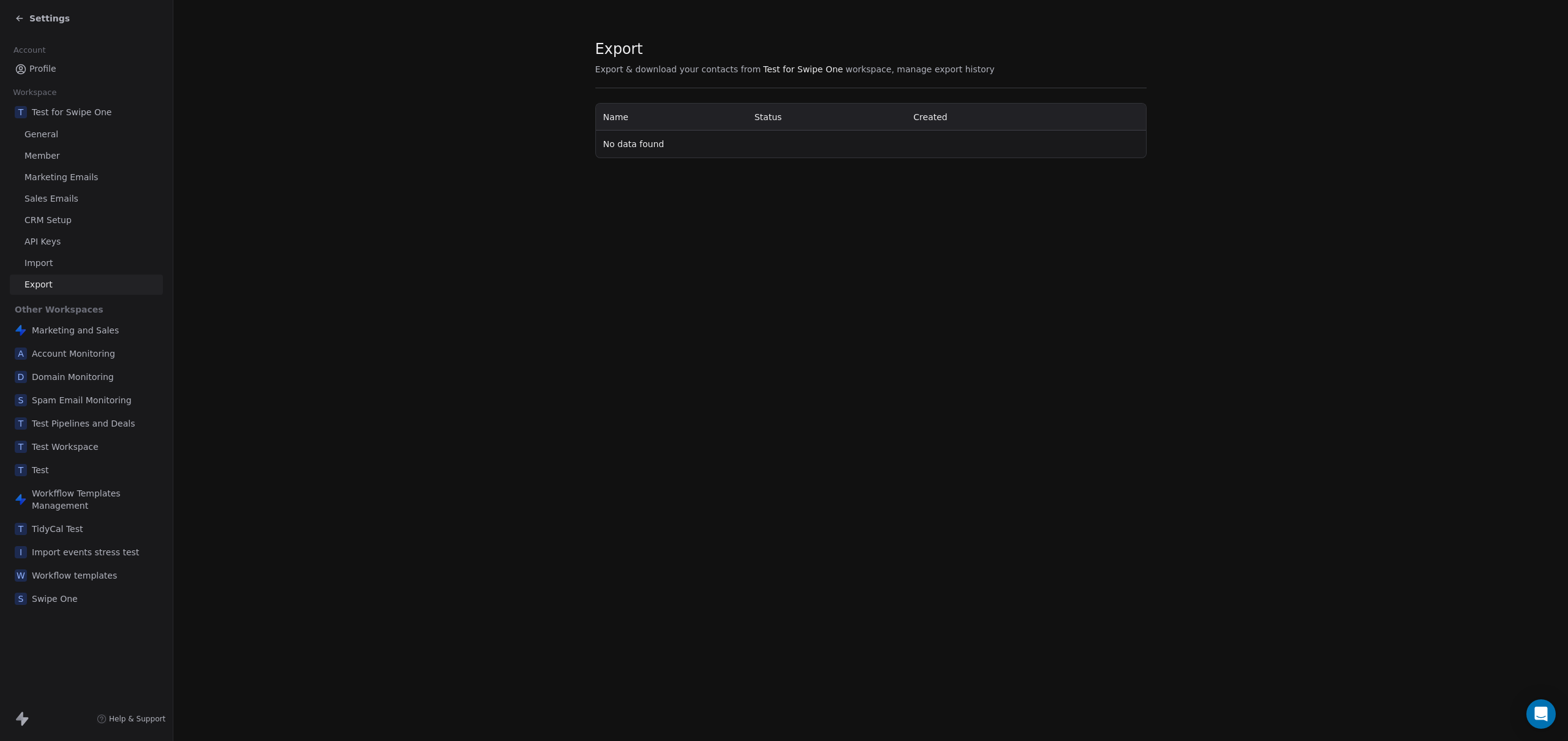
click at [354, 321] on div "Export Export & download your contacts from Test for Swipe One workspace, manag…" at bounding box center [870, 370] width 1394 height 741
click at [20, 18] on icon at bounding box center [19, 18] width 6 height 0
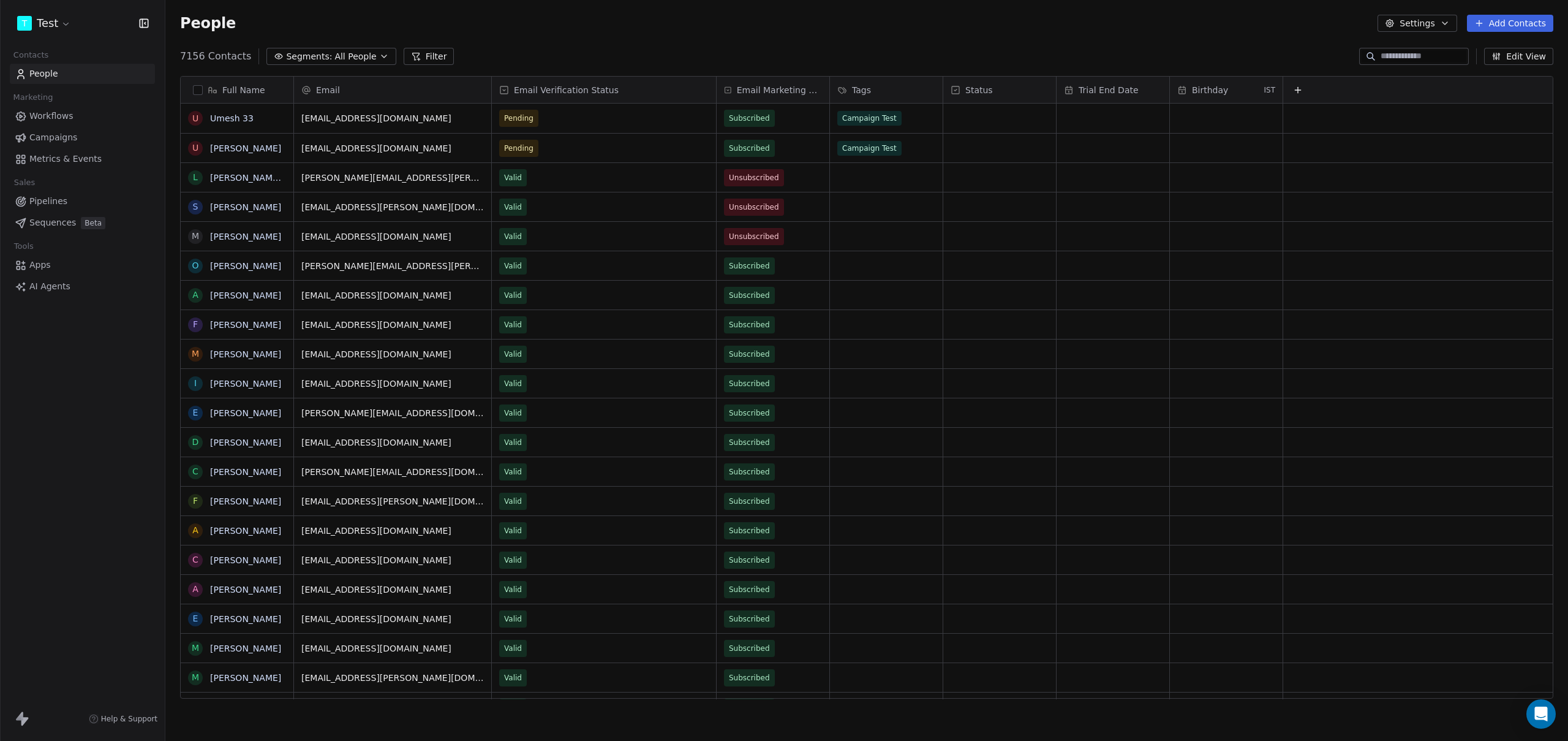
scroll to position [643, 1394]
click at [45, 22] on html "T Test Contacts People Marketing Workflows Campaigns Metrics & Events Sales Pip…" at bounding box center [784, 370] width 1568 height 741
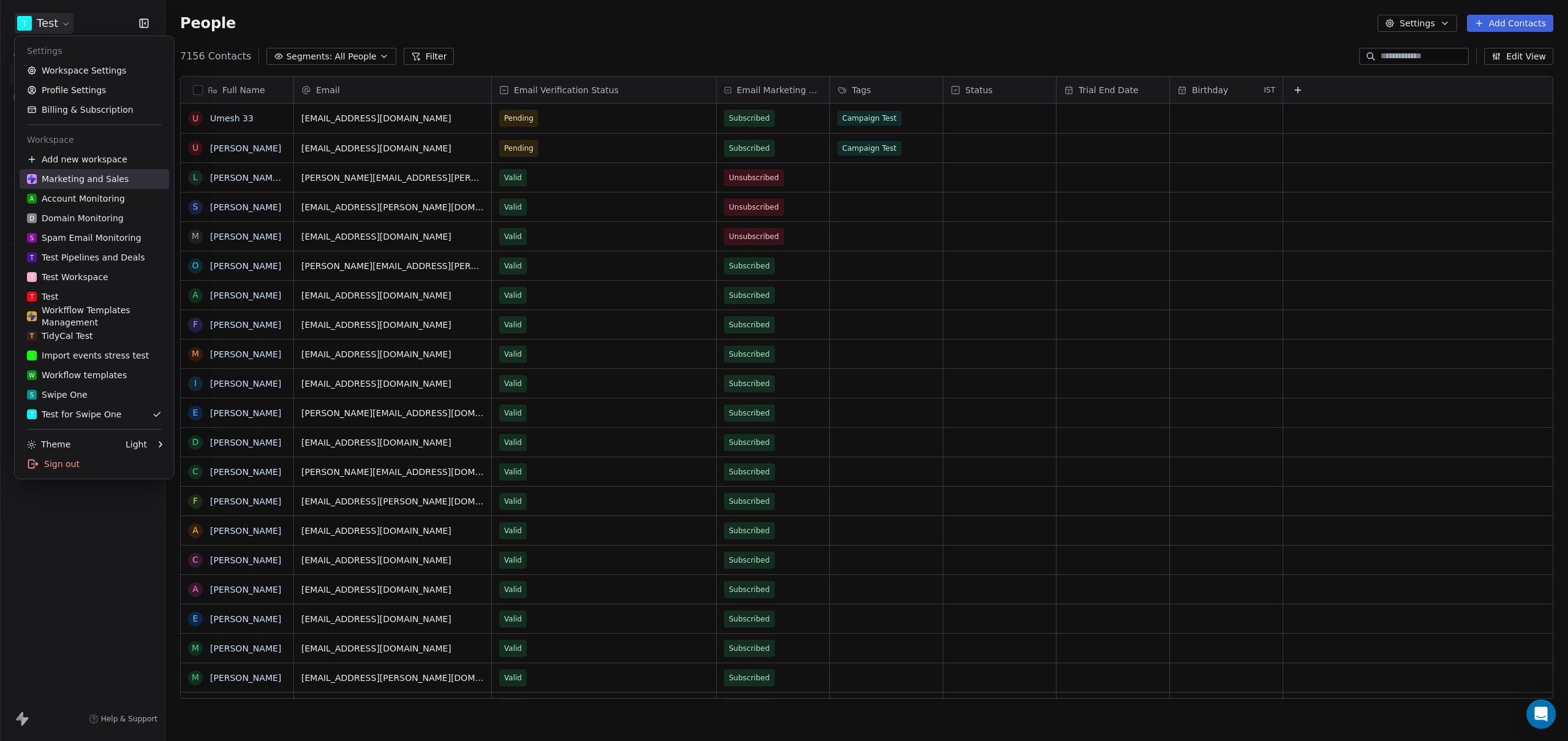
click at [69, 177] on div "Marketing and Sales" at bounding box center [78, 179] width 102 height 12
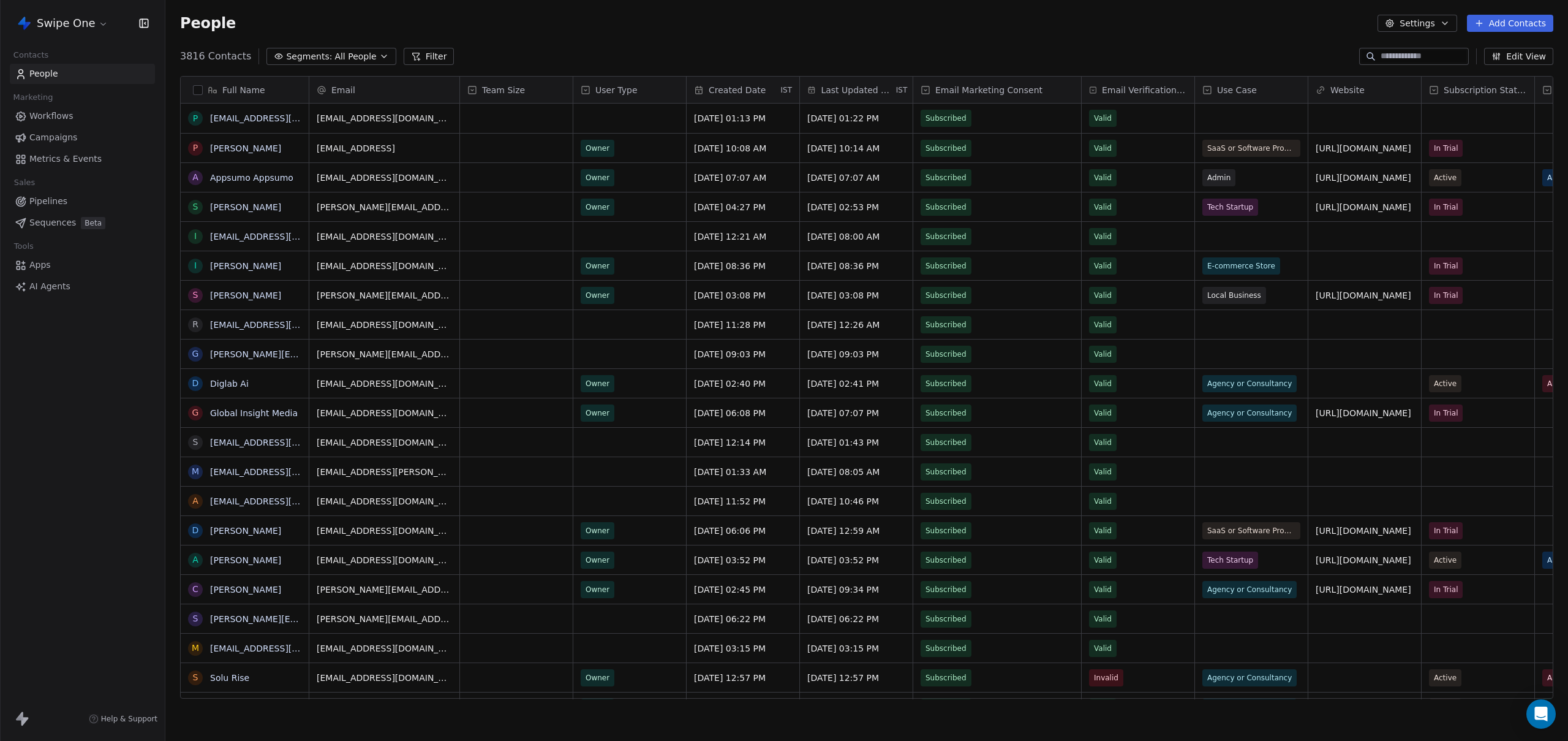
scroll to position [643, 1394]
click at [492, 34] on div "People Settings Add Contacts" at bounding box center [866, 23] width 1403 height 46
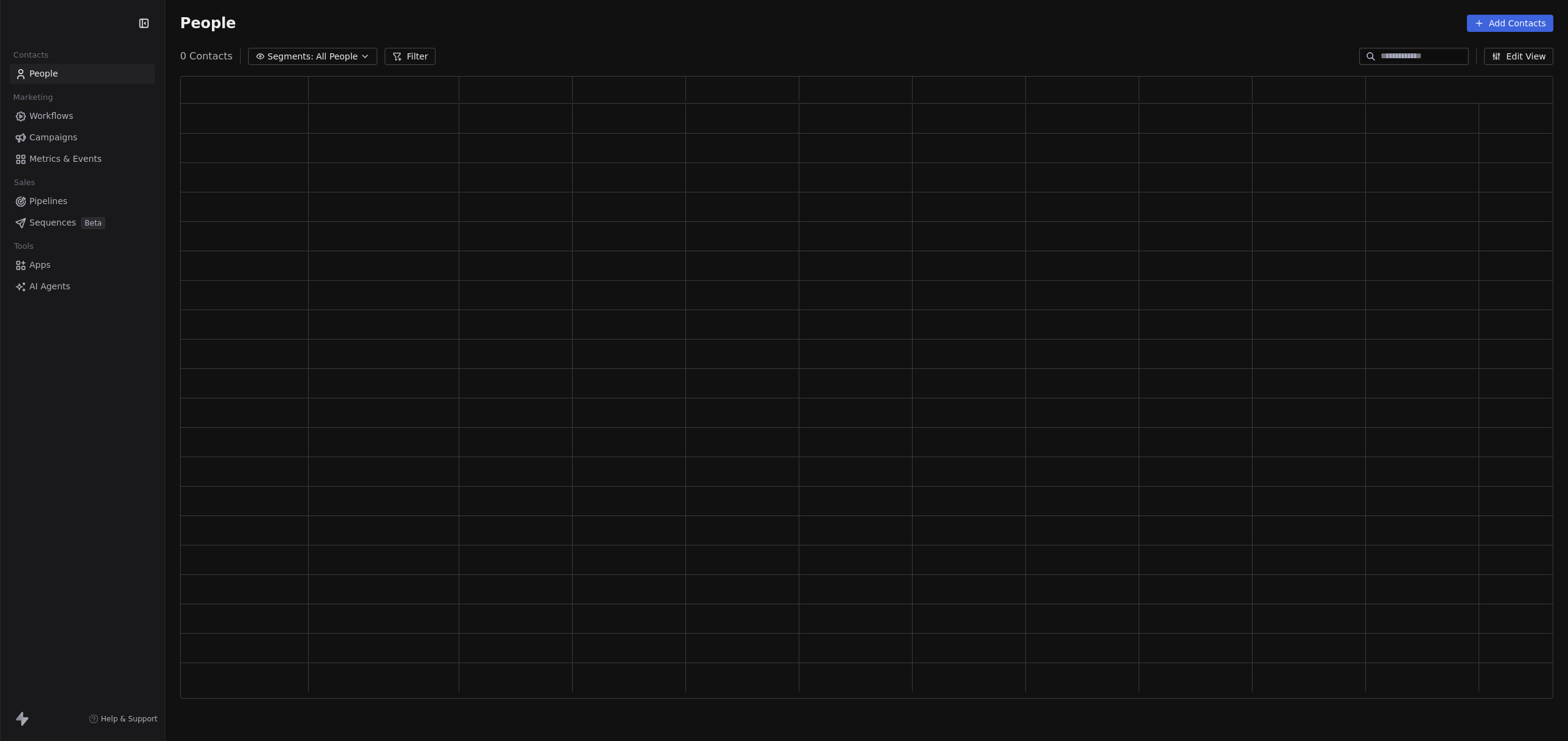
scroll to position [614, 1364]
